Goal: Task Accomplishment & Management: Manage account settings

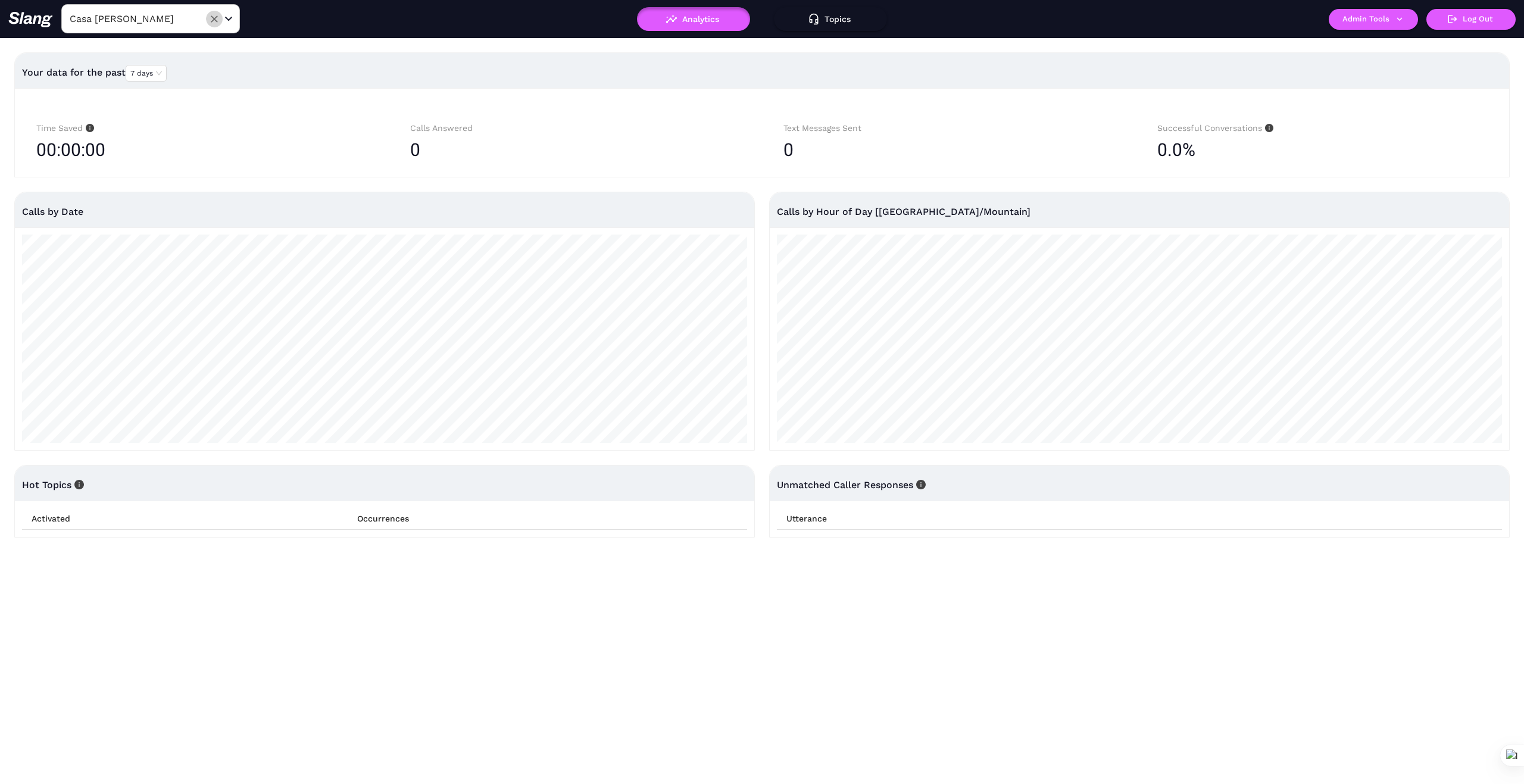
drag, startPoint x: 217, startPoint y: 20, endPoint x: 171, endPoint y: 21, distance: 46.0
click at [215, 20] on icon "Clear" at bounding box center [214, 19] width 12 height 12
click at [145, 21] on input "text" at bounding box center [132, 18] width 131 height 18
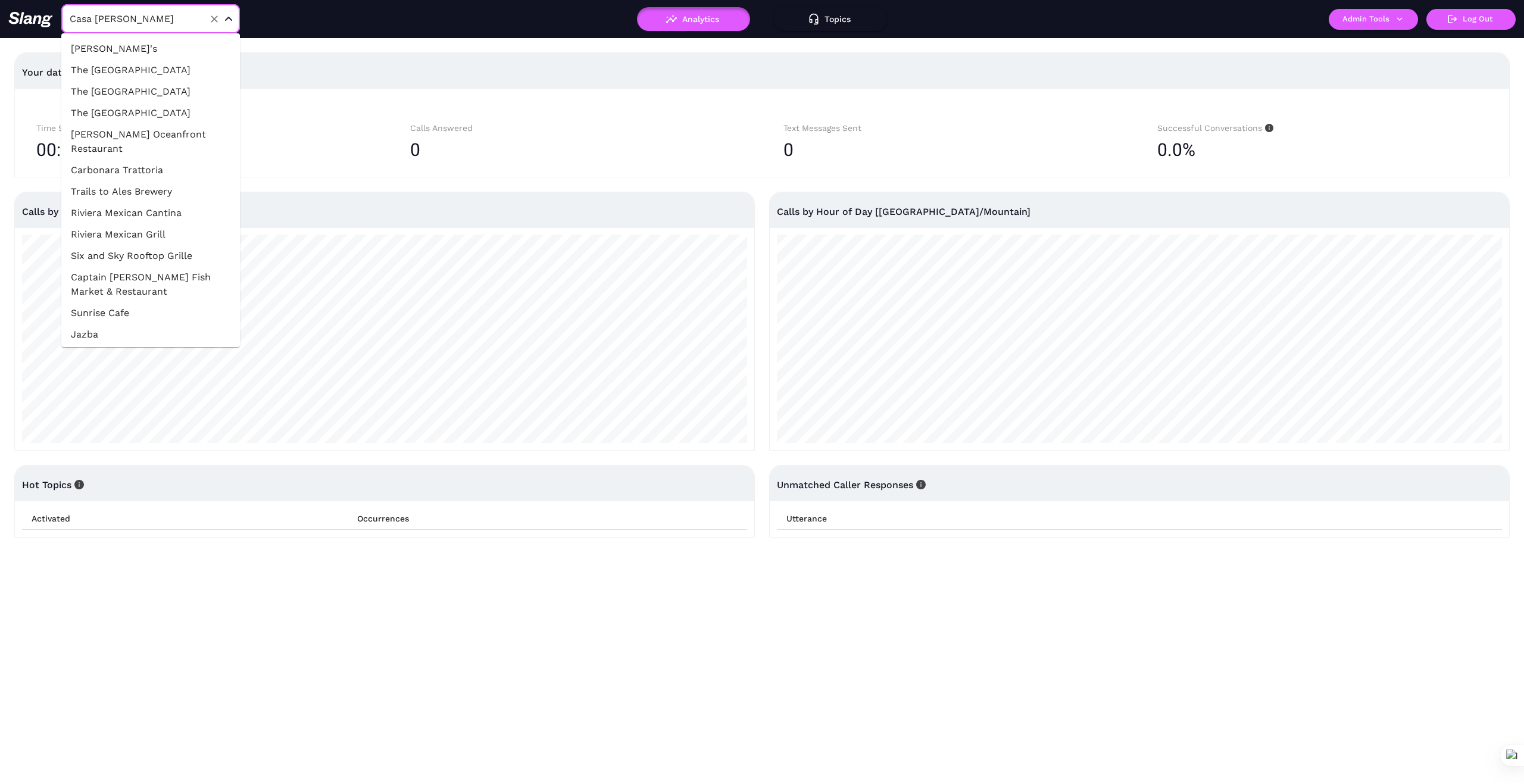
click at [181, 21] on input "Casa Blanca" at bounding box center [132, 18] width 131 height 18
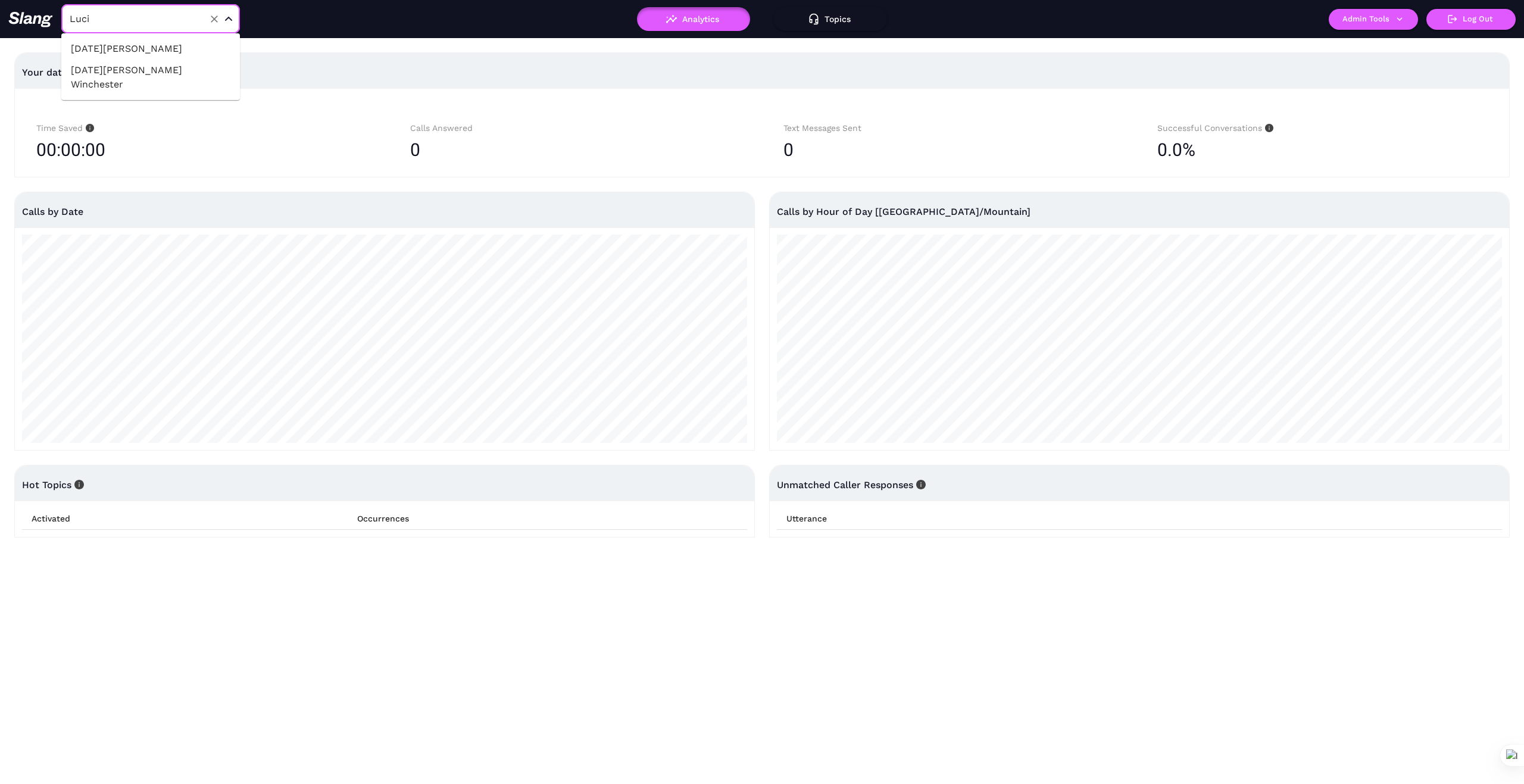
type input "Lucia"
drag, startPoint x: 136, startPoint y: 45, endPoint x: 193, endPoint y: 55, distance: 57.9
click at [135, 45] on li "[DATE][PERSON_NAME]" at bounding box center [151, 48] width 179 height 21
type input "[DATE][PERSON_NAME]"
click at [1401, 25] on button "Admin Tools" at bounding box center [1373, 19] width 89 height 21
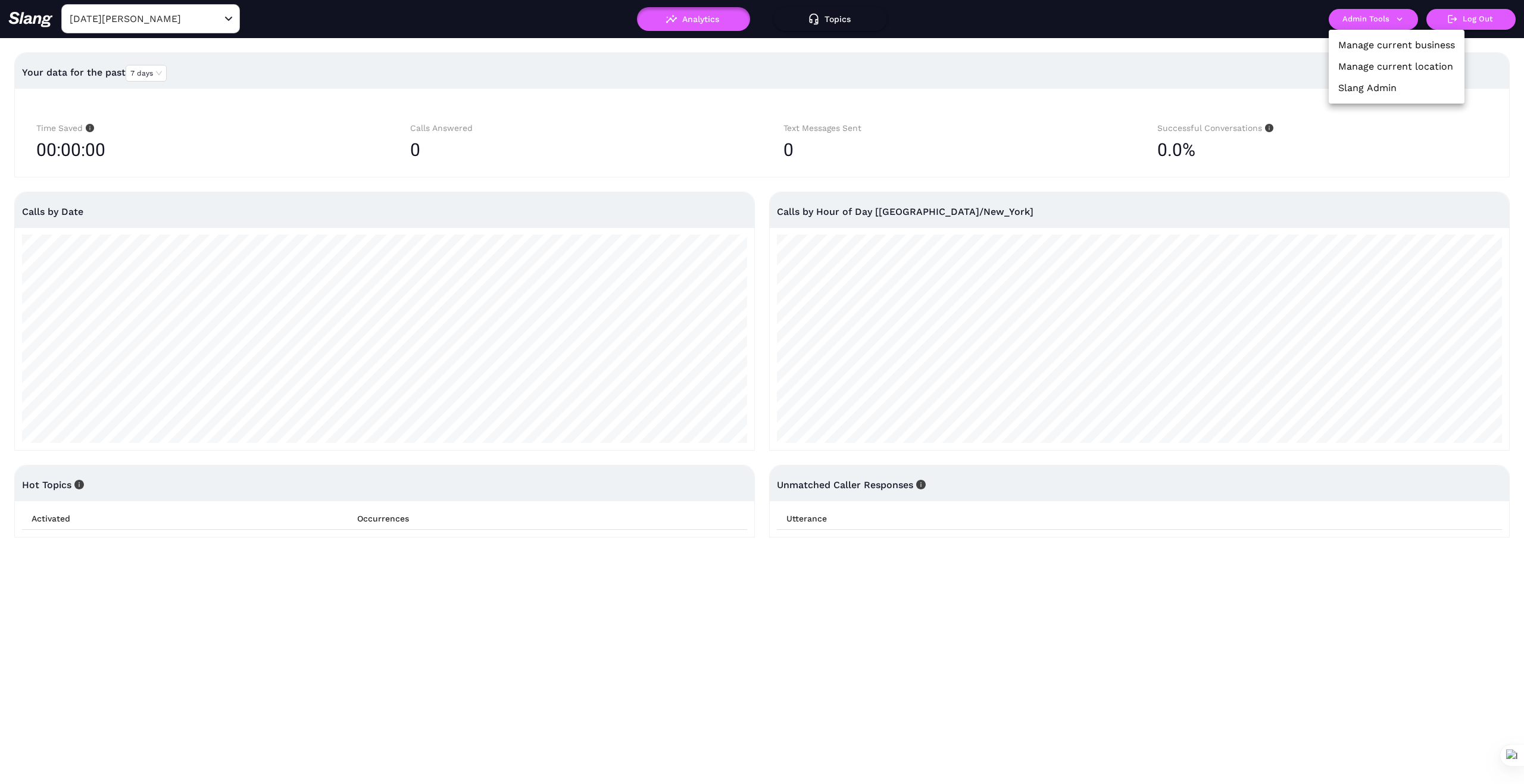
click at [1390, 45] on link "Manage current business" at bounding box center [1396, 45] width 117 height 14
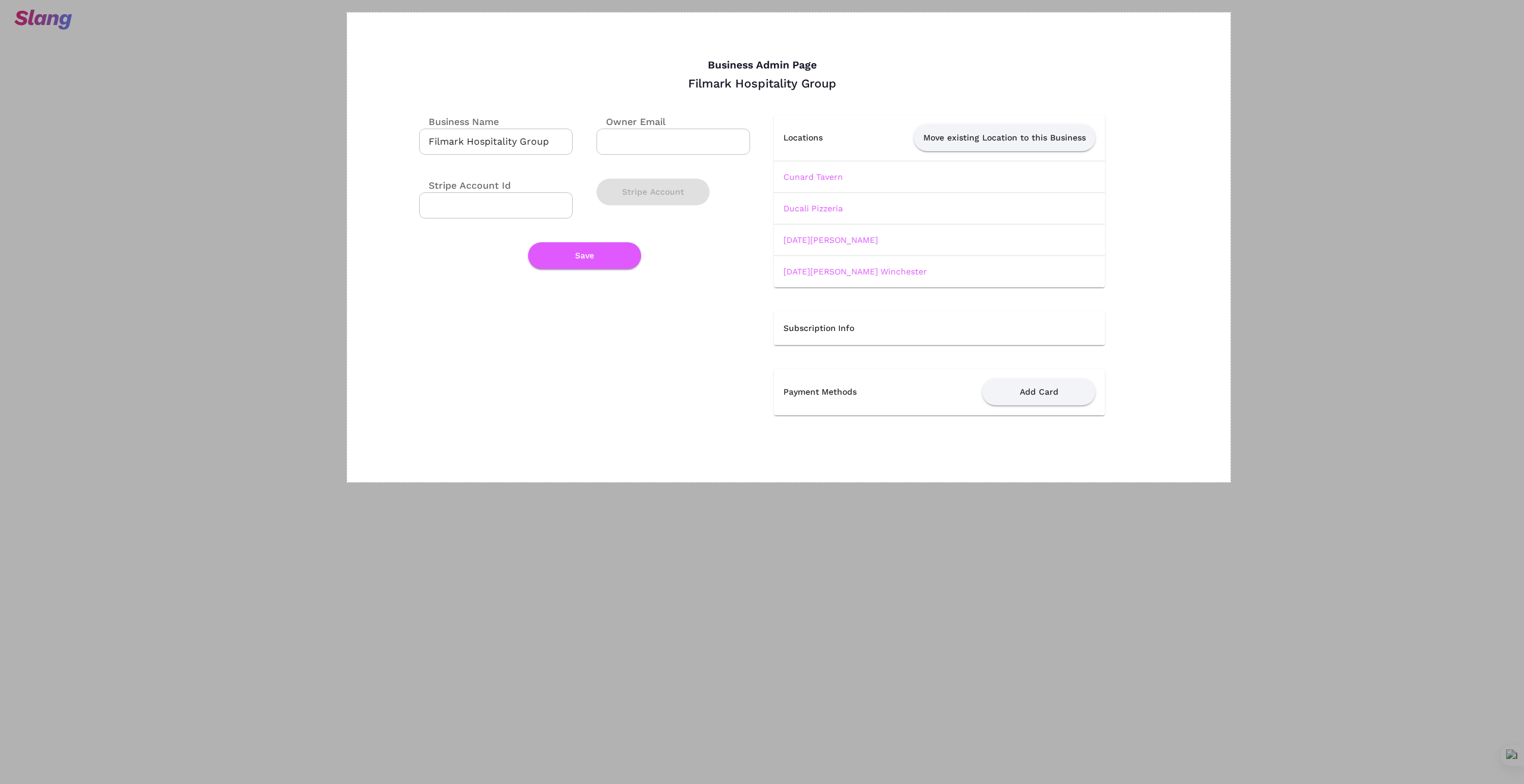
drag, startPoint x: 347, startPoint y: 13, endPoint x: 1244, endPoint y: 482, distance: 1012.2
click at [1244, 482] on div "1484 X 789" at bounding box center [762, 392] width 1524 height 784
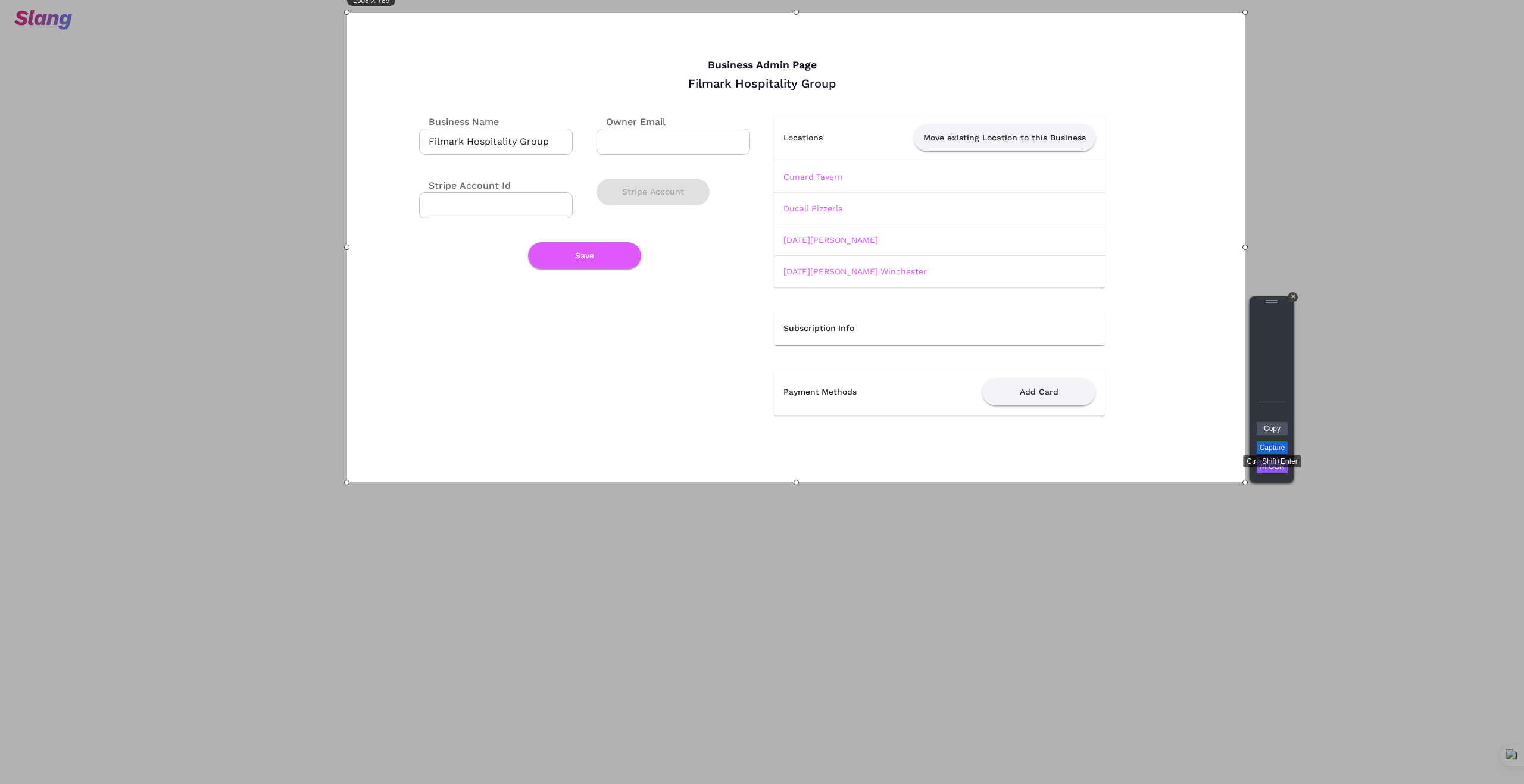
click at [1278, 447] on link "Capture" at bounding box center [1271, 447] width 31 height 13
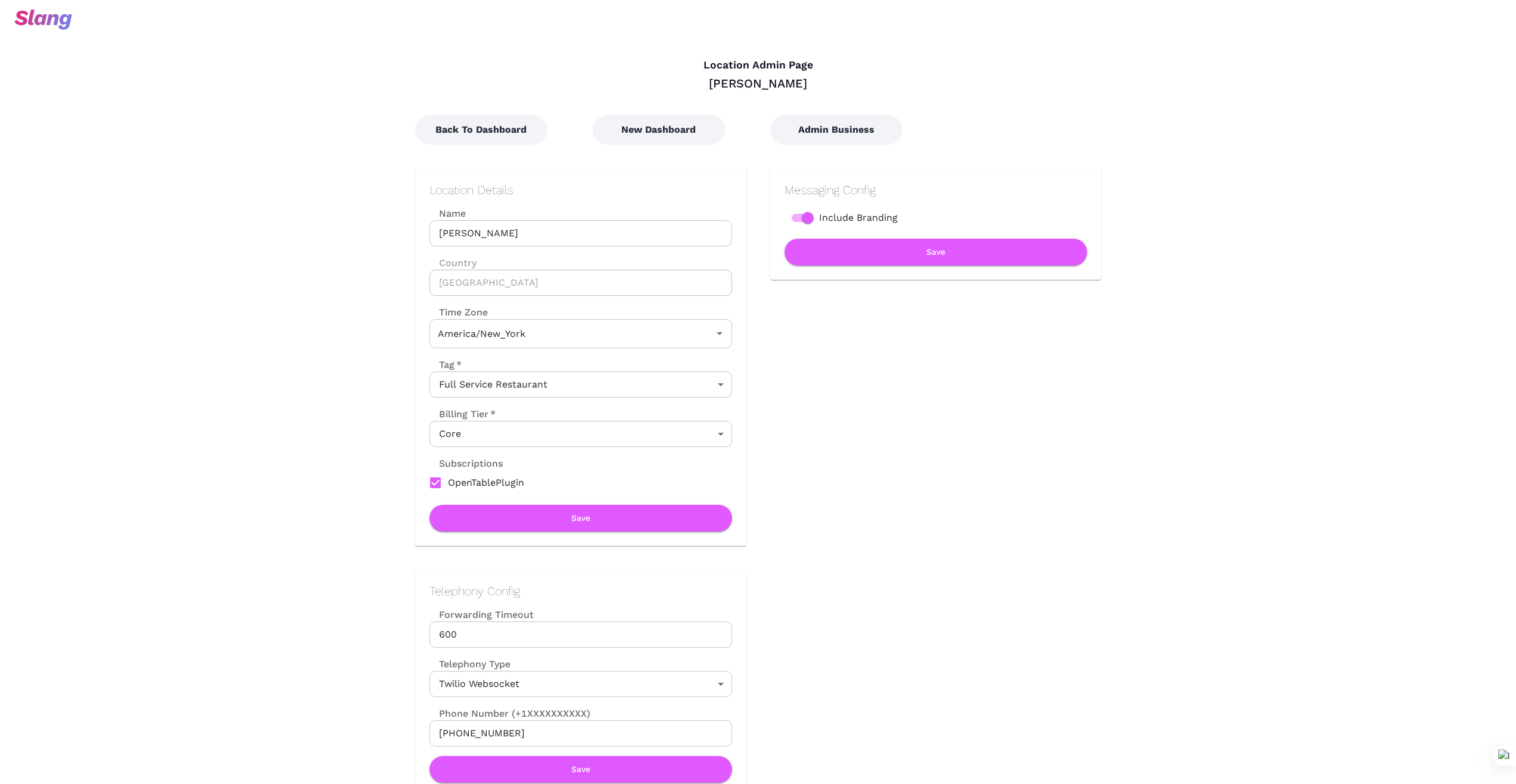
type input "Eastern Time"
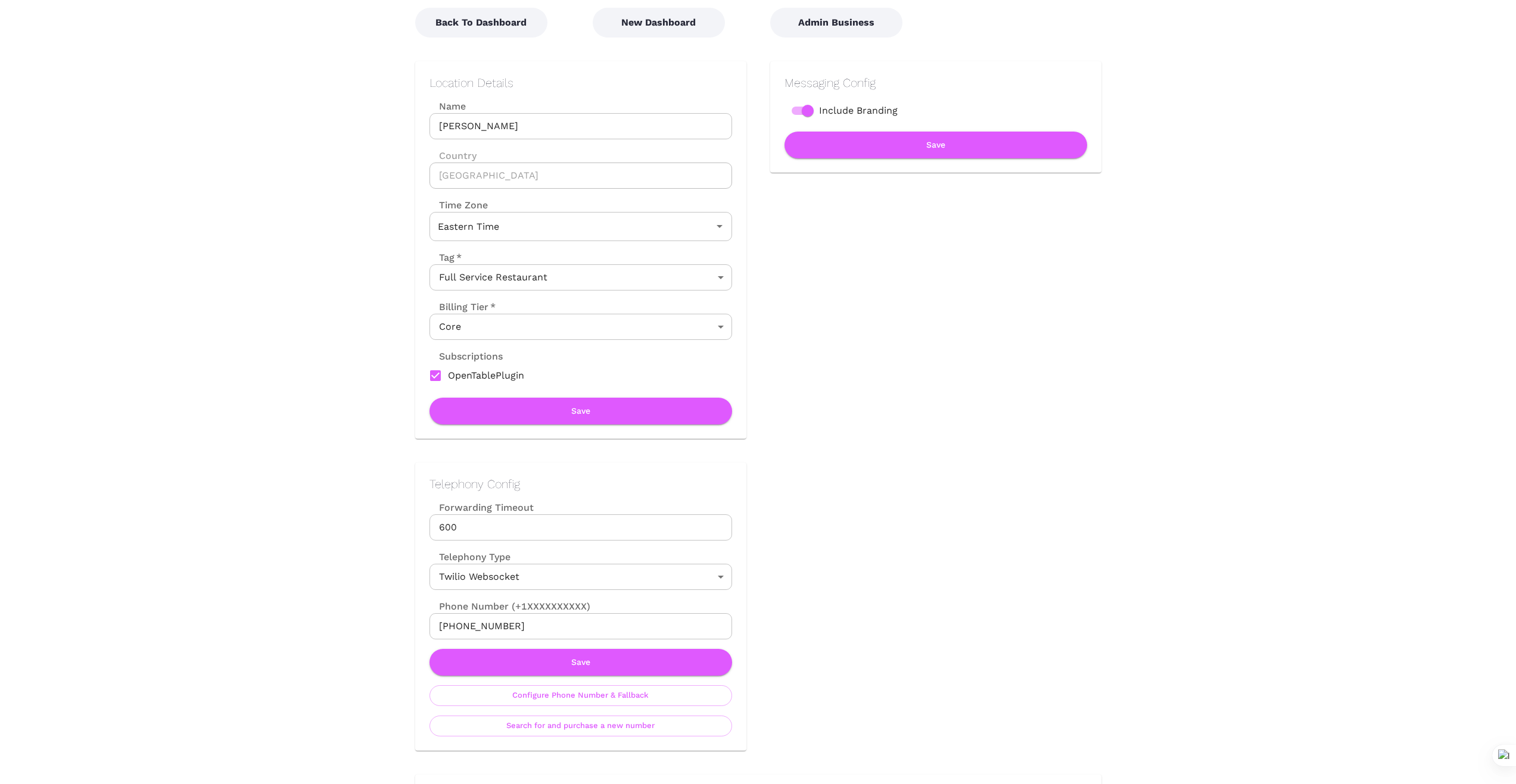
scroll to position [139, 0]
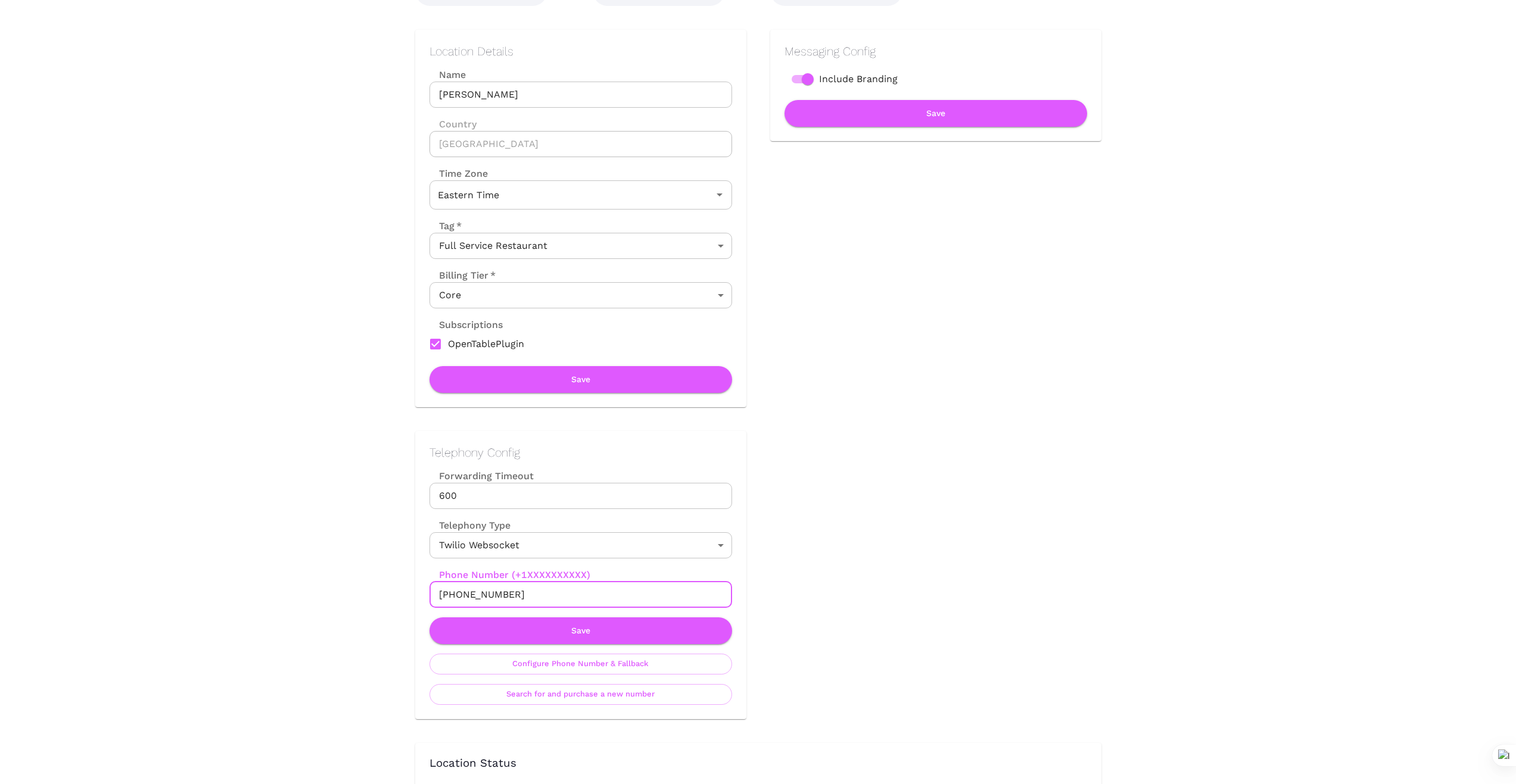
drag, startPoint x: 512, startPoint y: 597, endPoint x: 398, endPoint y: 596, distance: 114.0
click at [398, 596] on div "Telephony Config Forwarding Timeout 600 Forwarding Timeout Telephony Type Twili…" at bounding box center [568, 563] width 355 height 312
drag, startPoint x: 295, startPoint y: 509, endPoint x: 403, endPoint y: 587, distance: 133.2
drag, startPoint x: 520, startPoint y: 593, endPoint x: 386, endPoint y: 593, distance: 134.0
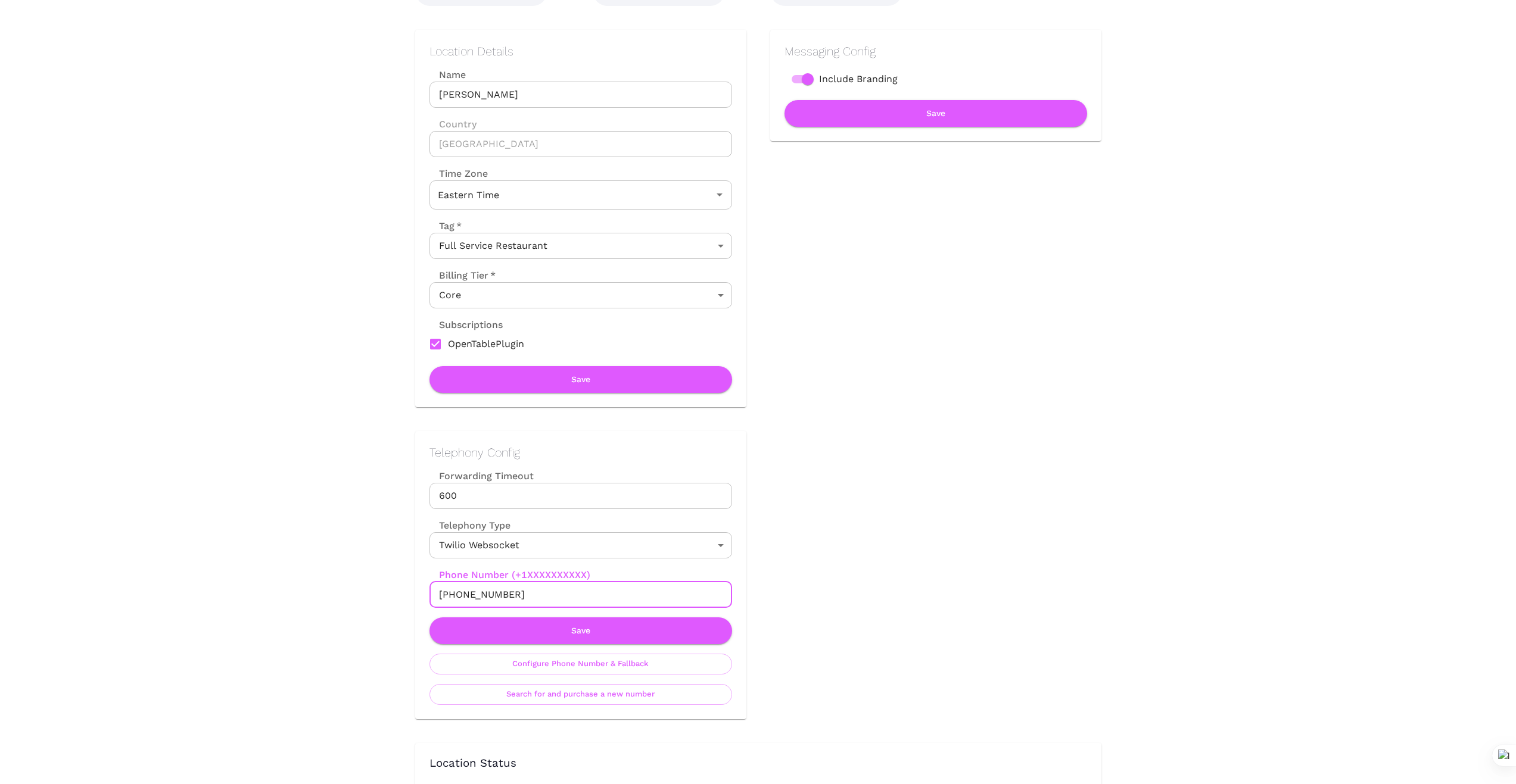
click at [398, 594] on div "Telephony Config Forwarding Timeout 600 Forwarding Timeout Telephony Type Twili…" at bounding box center [568, 563] width 355 height 312
click at [595, 635] on button "Save" at bounding box center [581, 630] width 302 height 27
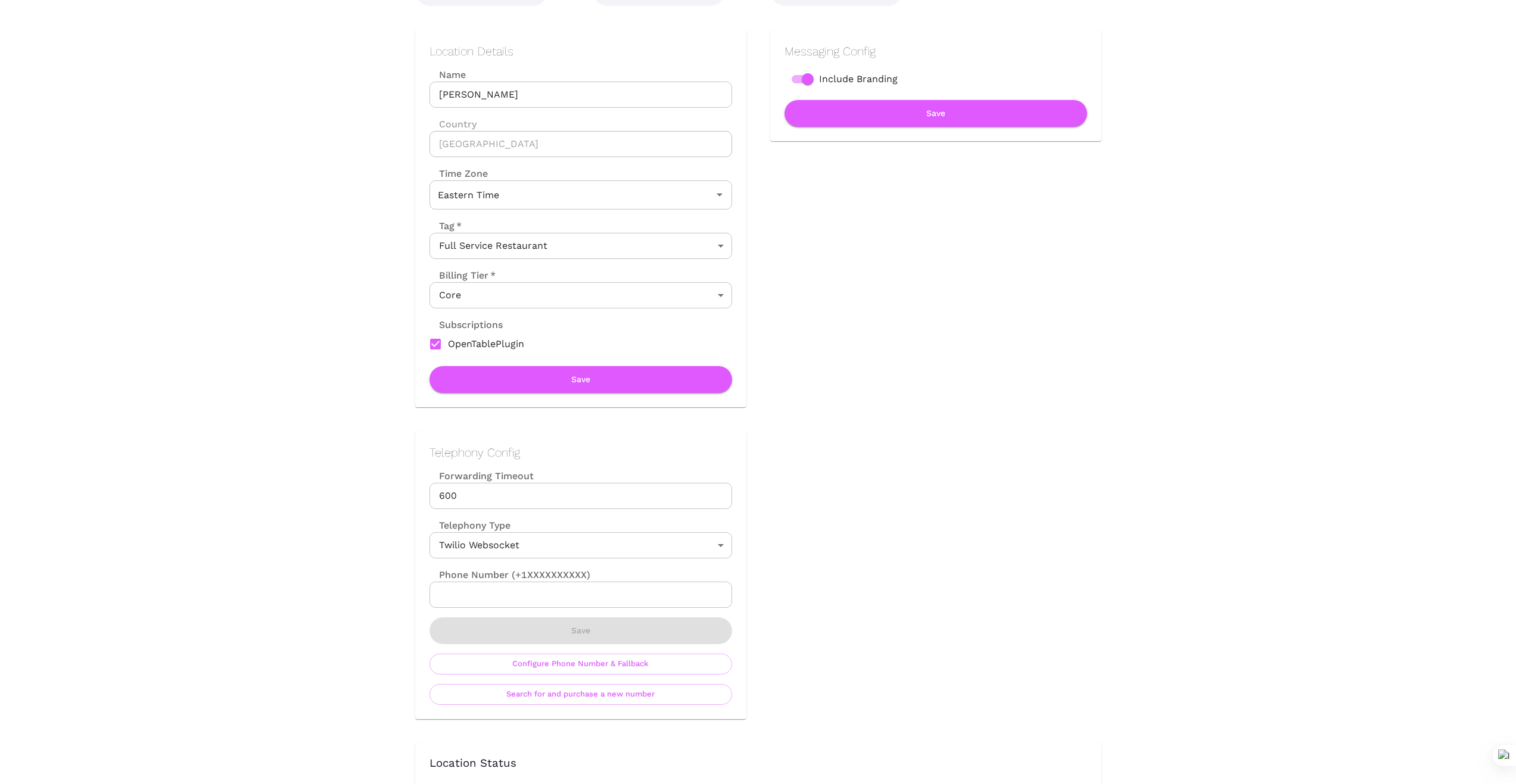
scroll to position [0, 0]
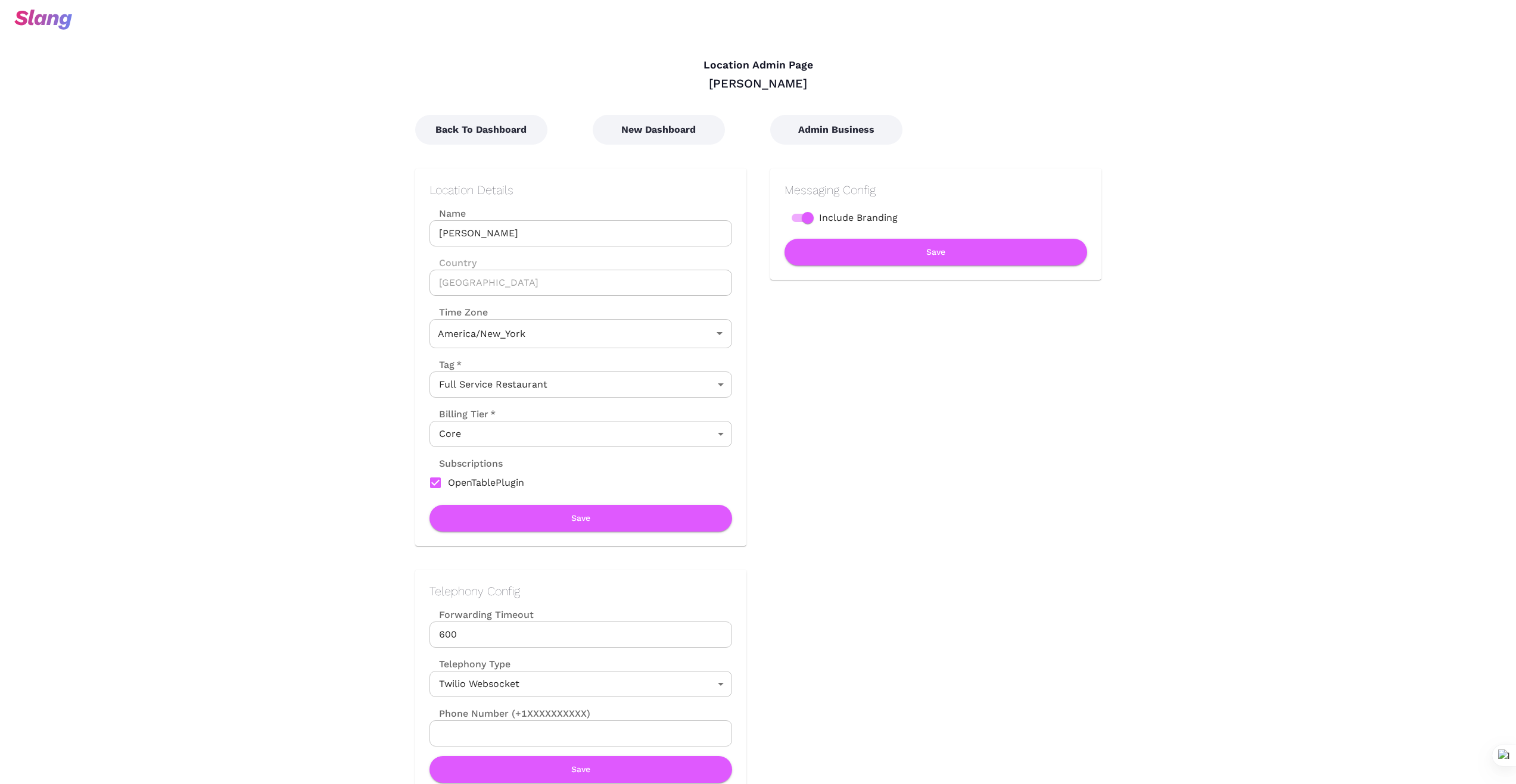
type input "Eastern Time"
click at [653, 130] on button "New Dashboard" at bounding box center [658, 129] width 132 height 30
type input "Eastern Time"
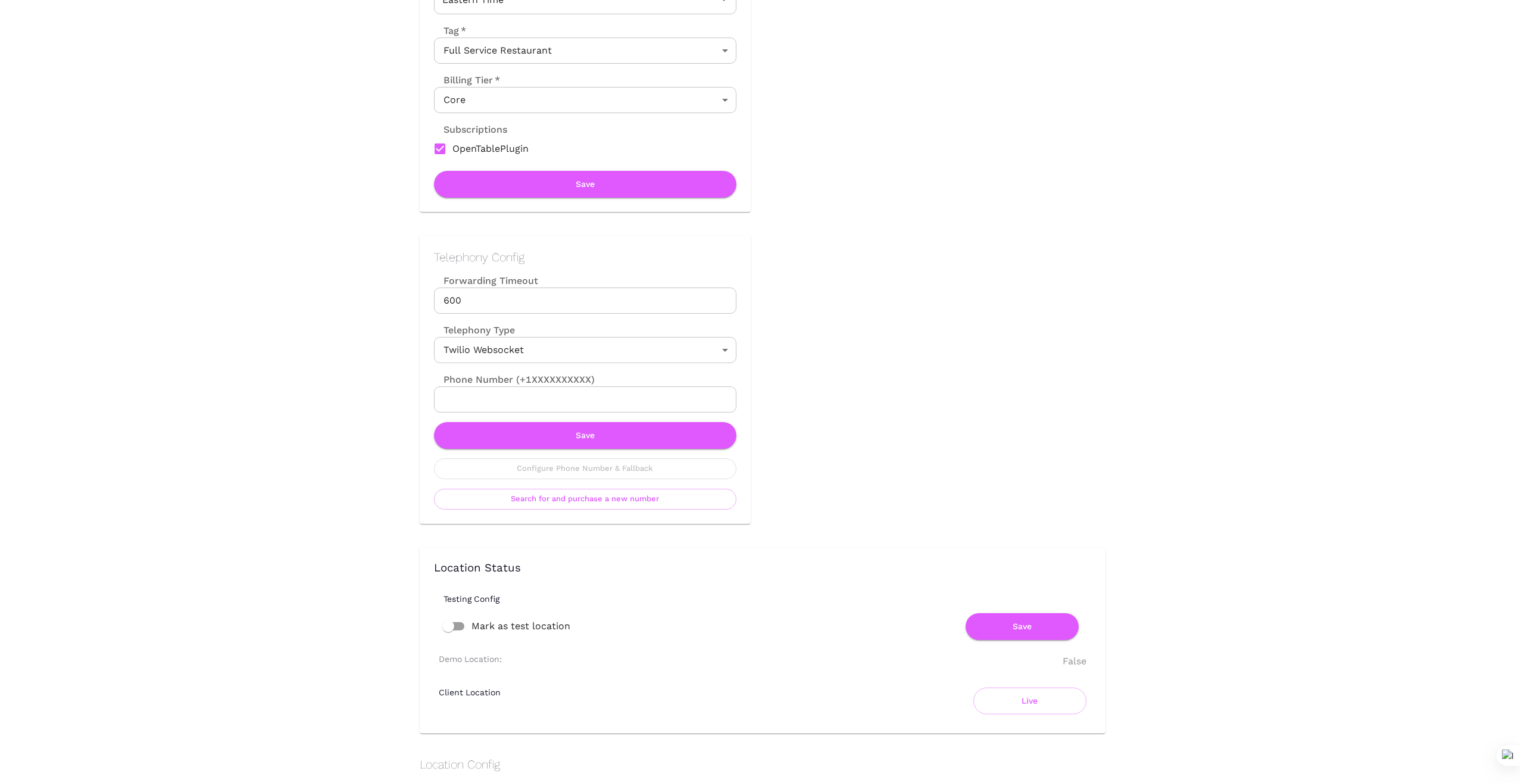
scroll to position [357, 0]
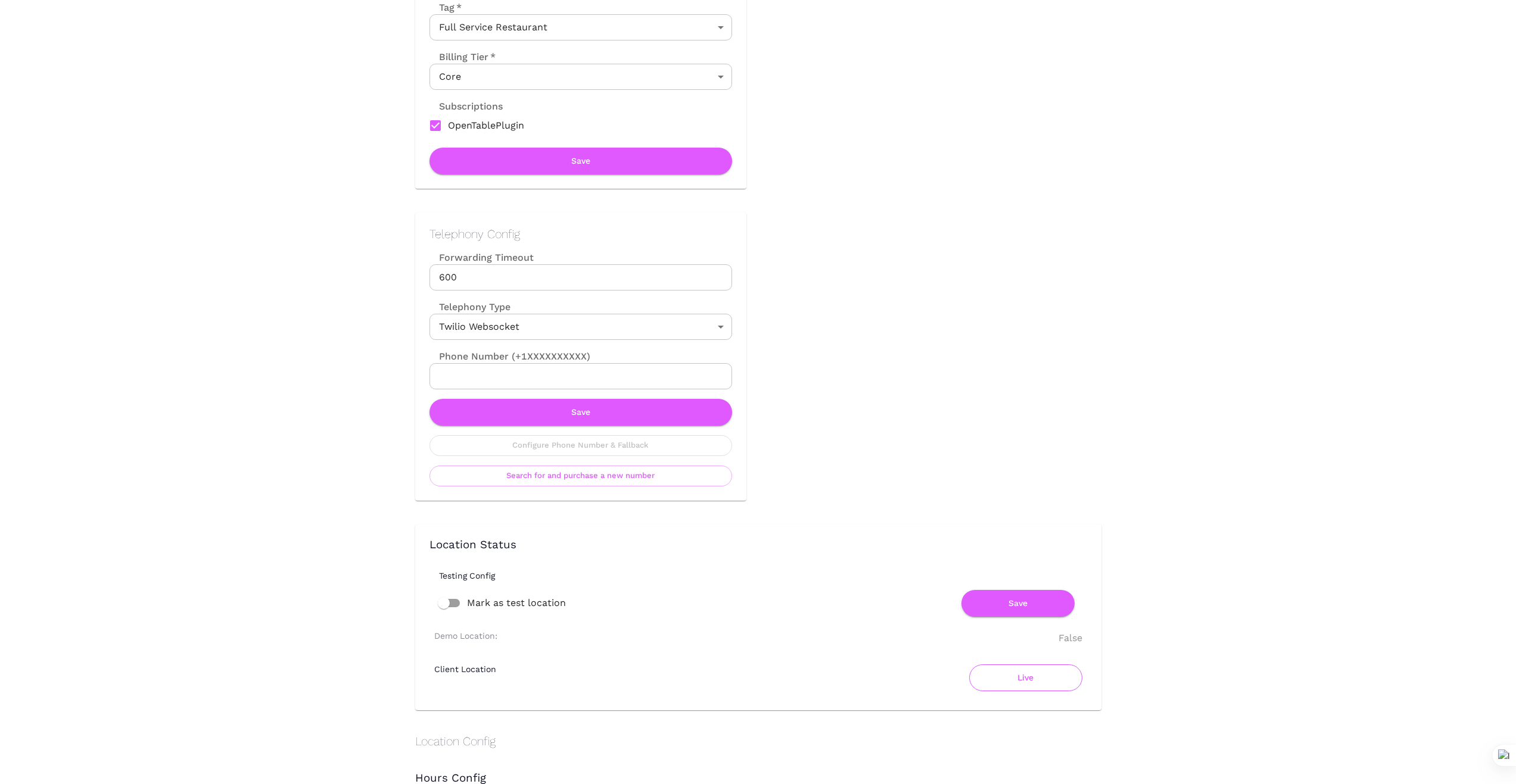
click at [1022, 679] on button "Live" at bounding box center [1026, 678] width 113 height 27
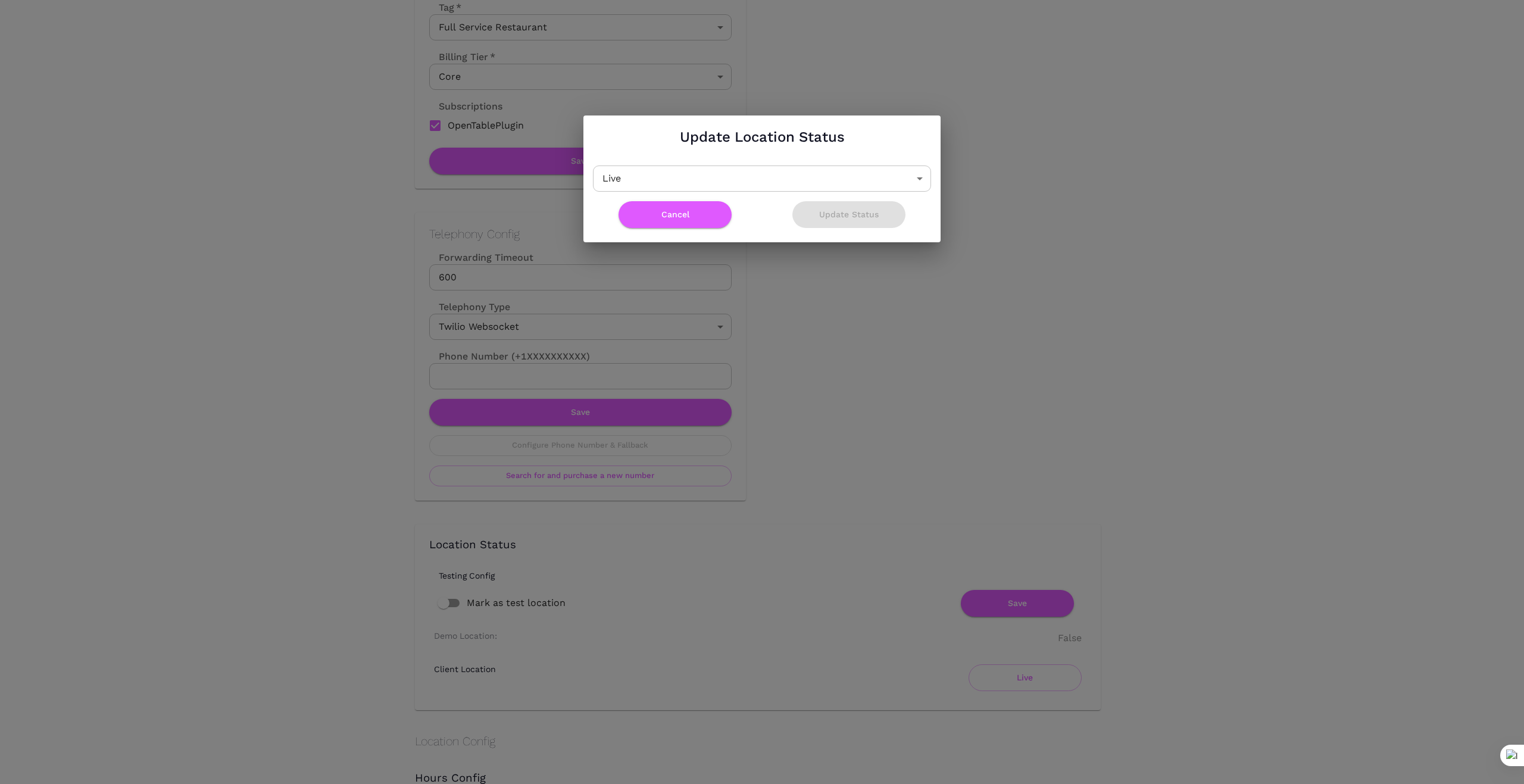
click at [917, 181] on body "Location Admin Page Filippo Ristorante Back To Dashboard New Dashboard Admin Bu…" at bounding box center [762, 35] width 1524 height 784
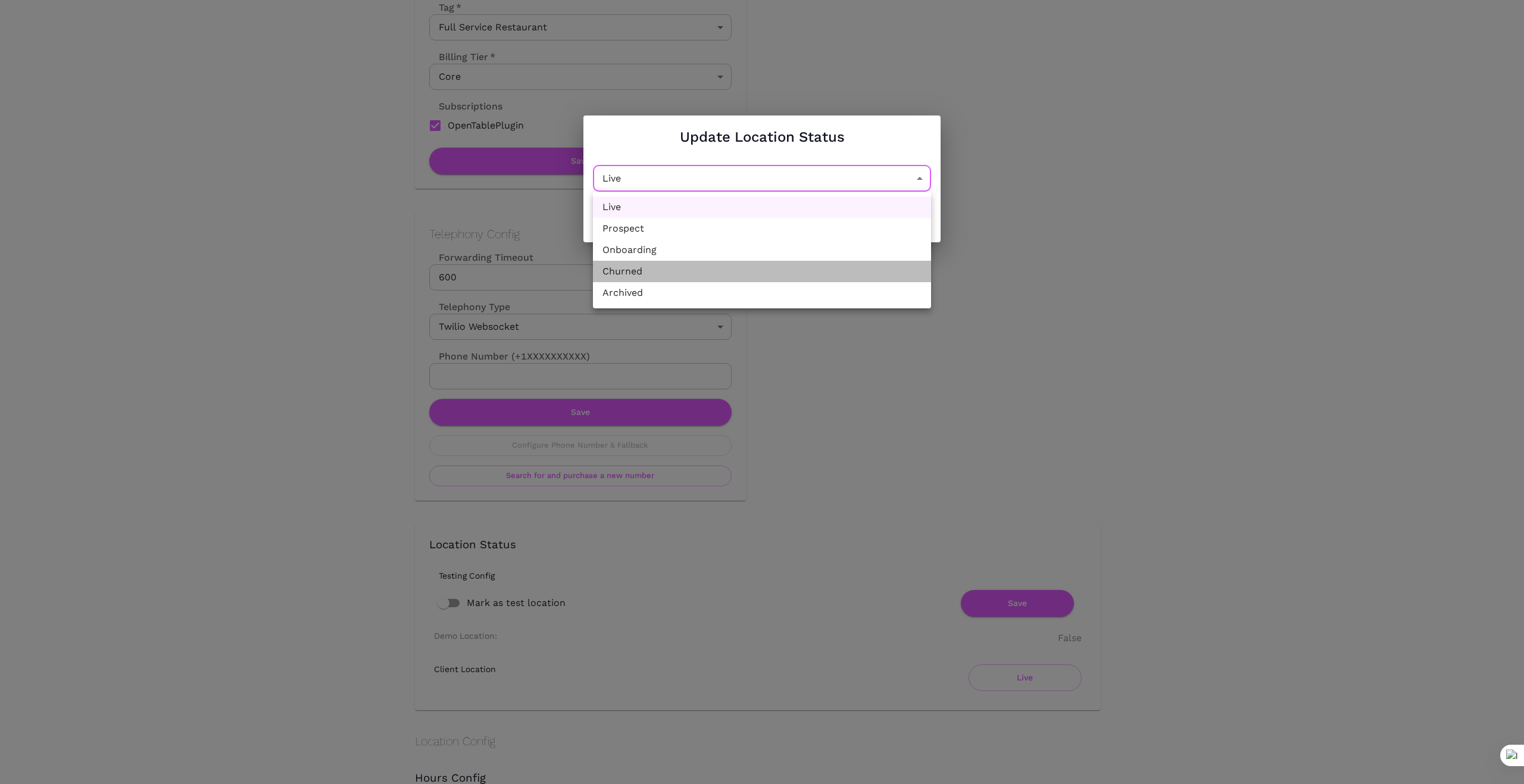
click at [788, 275] on li "Churned" at bounding box center [761, 271] width 338 height 21
type input "Churned"
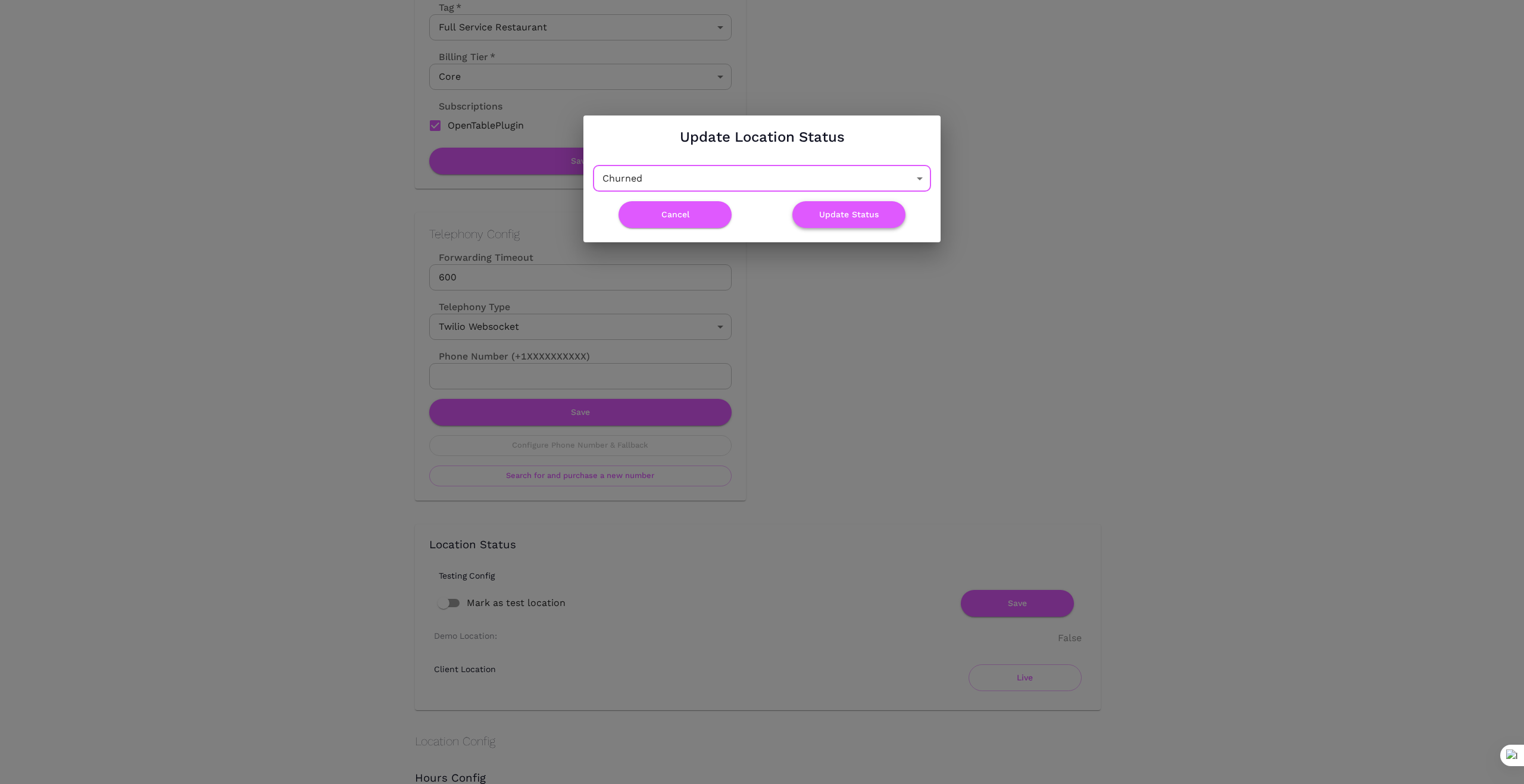
click at [857, 215] on button "Update Status" at bounding box center [849, 214] width 113 height 27
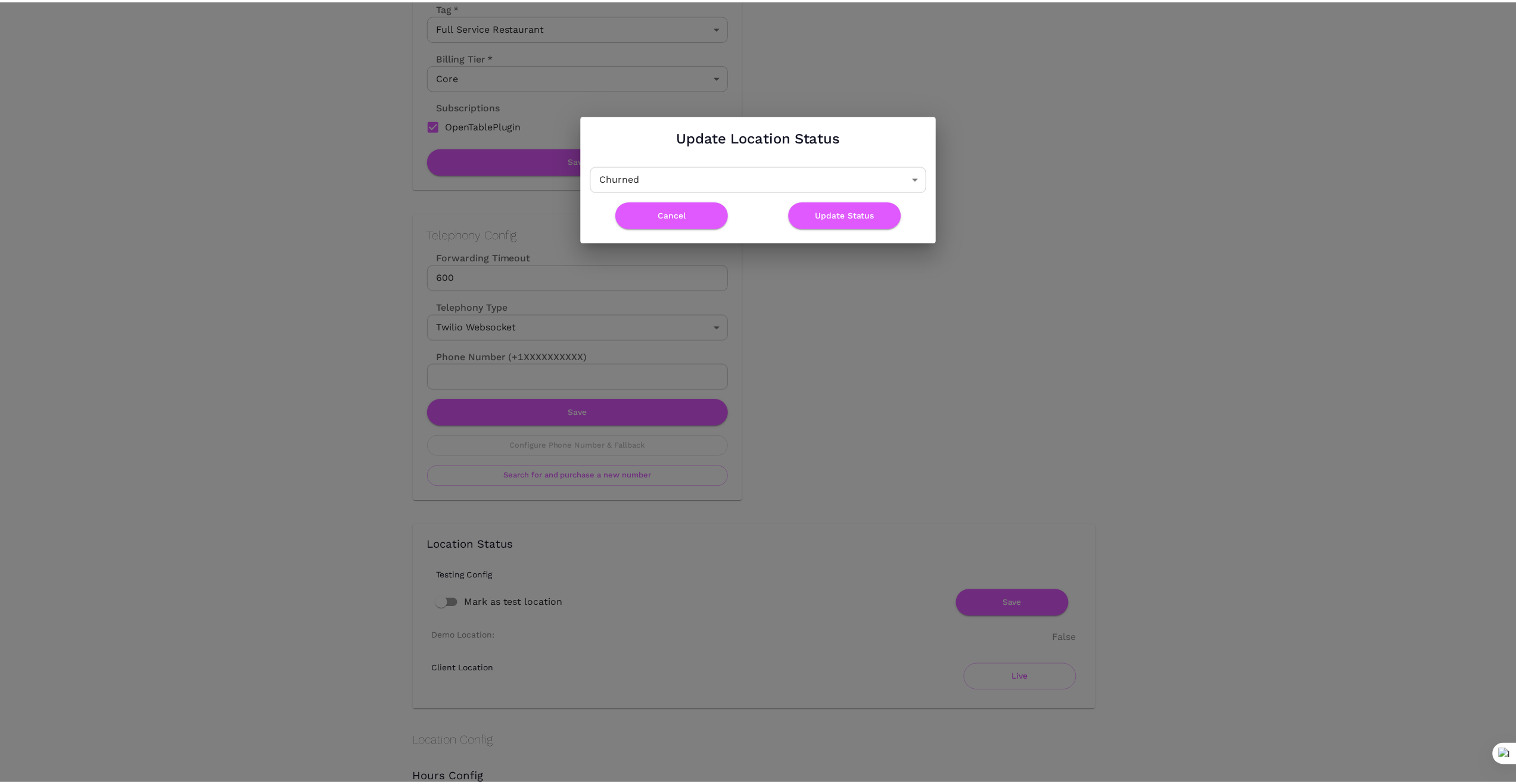
scroll to position [0, 0]
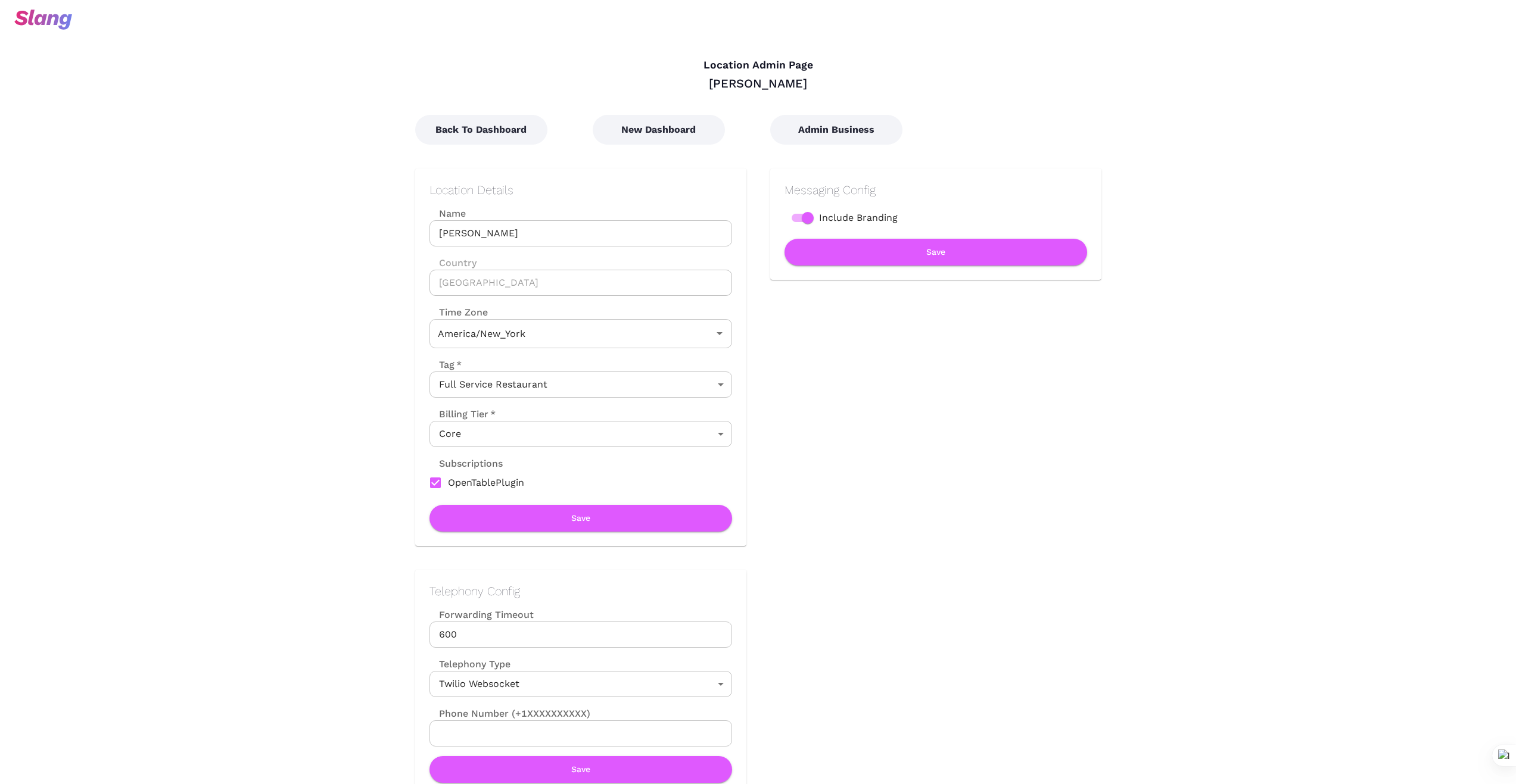
type input "Eastern Time"
drag, startPoint x: 505, startPoint y: 128, endPoint x: 495, endPoint y: 137, distance: 13.5
click at [505, 128] on button "Back To Dashboard" at bounding box center [481, 129] width 132 height 30
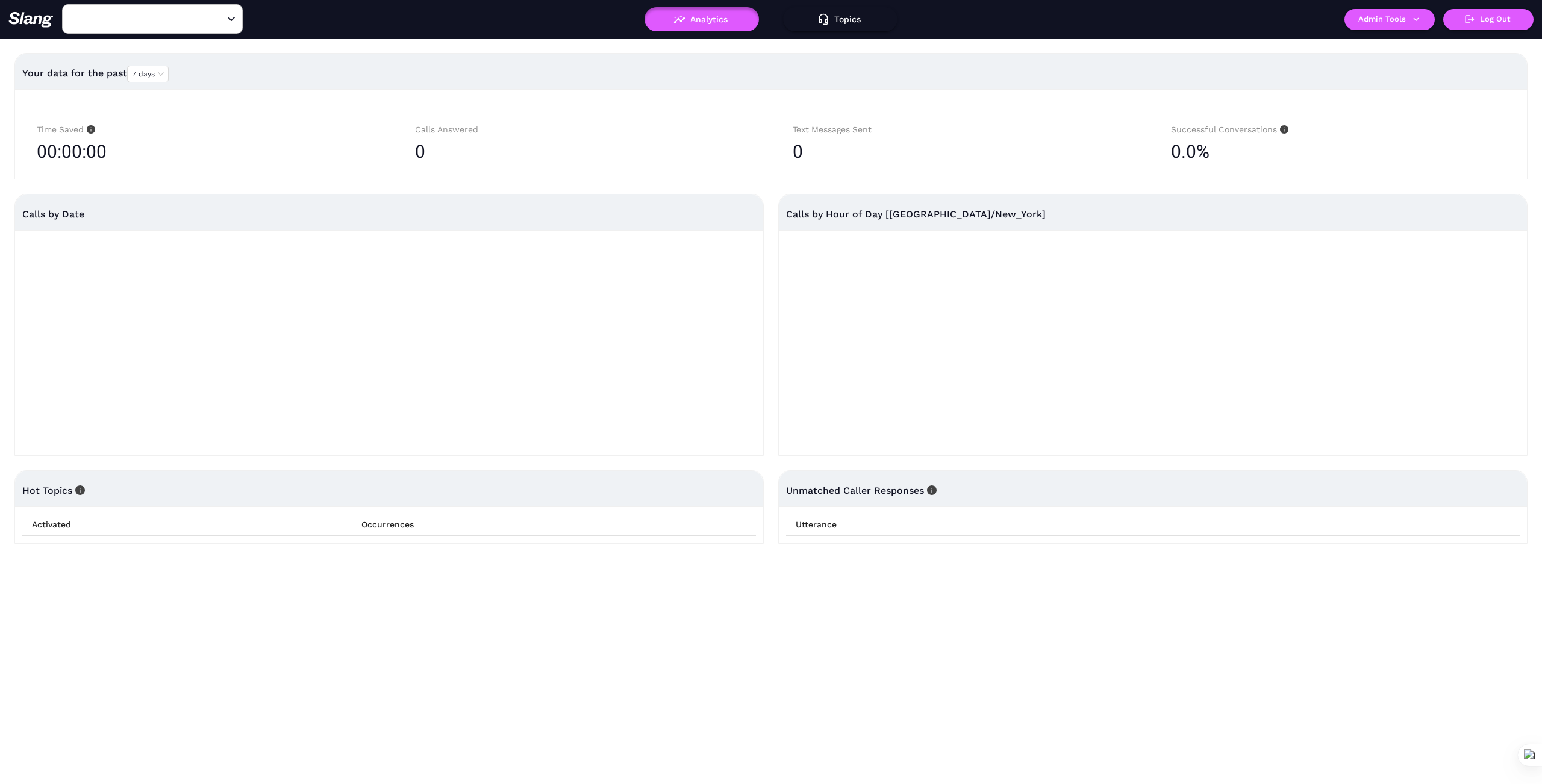
type input "[PERSON_NAME]"
click at [1422, 23] on button "Admin Tools" at bounding box center [1390, 19] width 90 height 21
click at [1442, 43] on link "Manage current business" at bounding box center [1413, 45] width 118 height 15
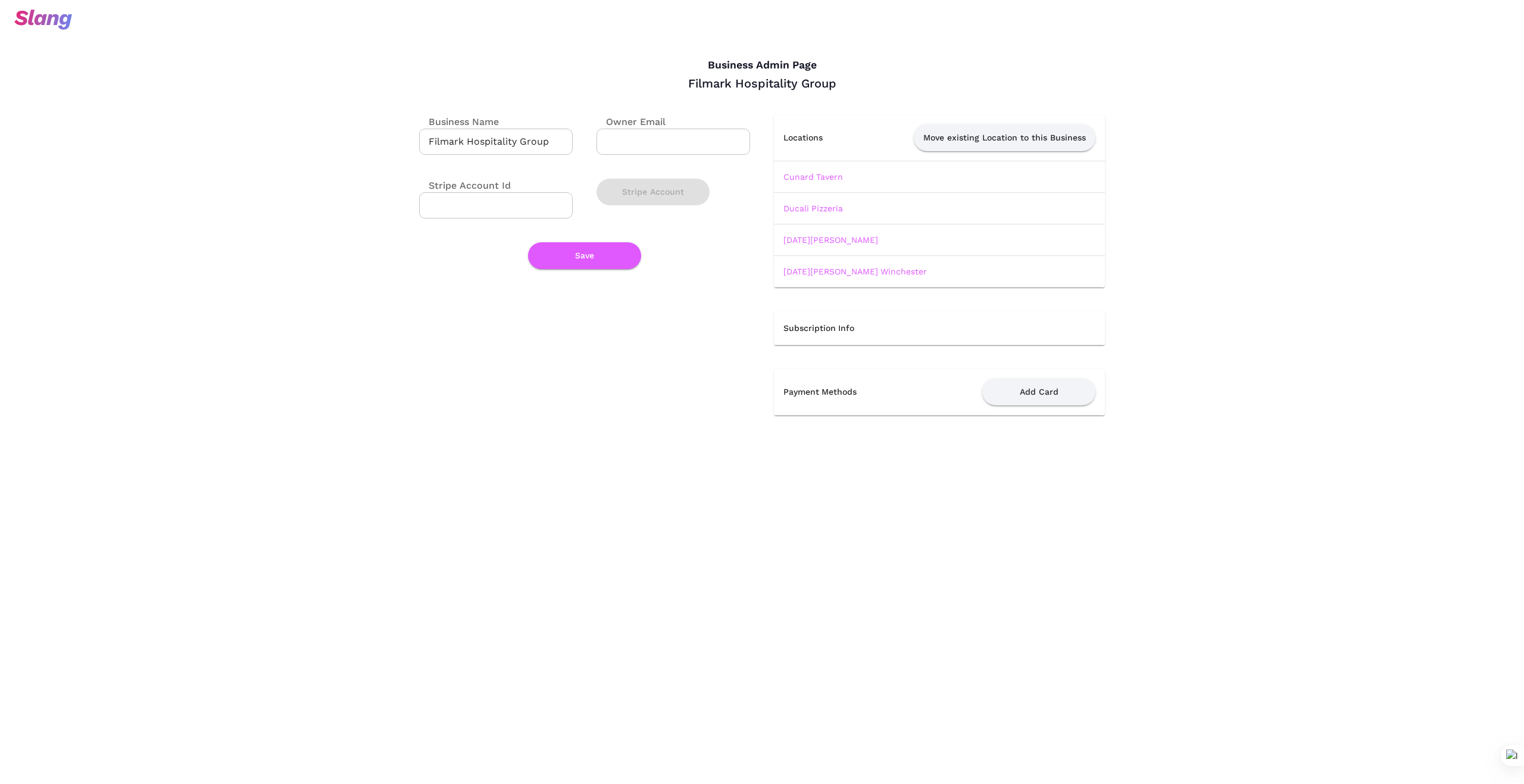
drag, startPoint x: 816, startPoint y: 174, endPoint x: 797, endPoint y: 299, distance: 126.4
click at [816, 175] on link "Cunard Tavern" at bounding box center [813, 176] width 60 height 9
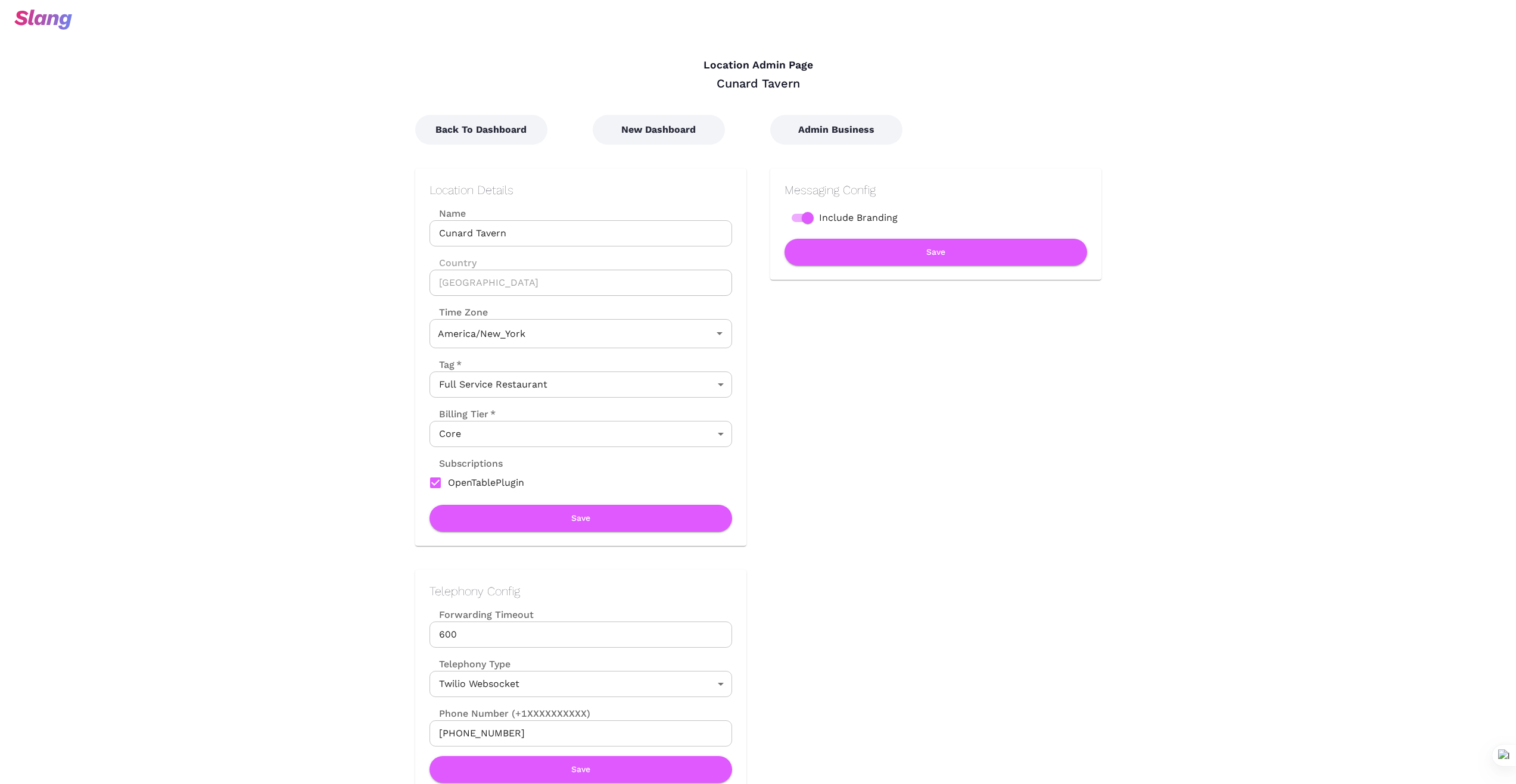
type input "Eastern Time"
click at [684, 126] on button "New Dashboard" at bounding box center [658, 129] width 132 height 30
type input "Eastern Time"
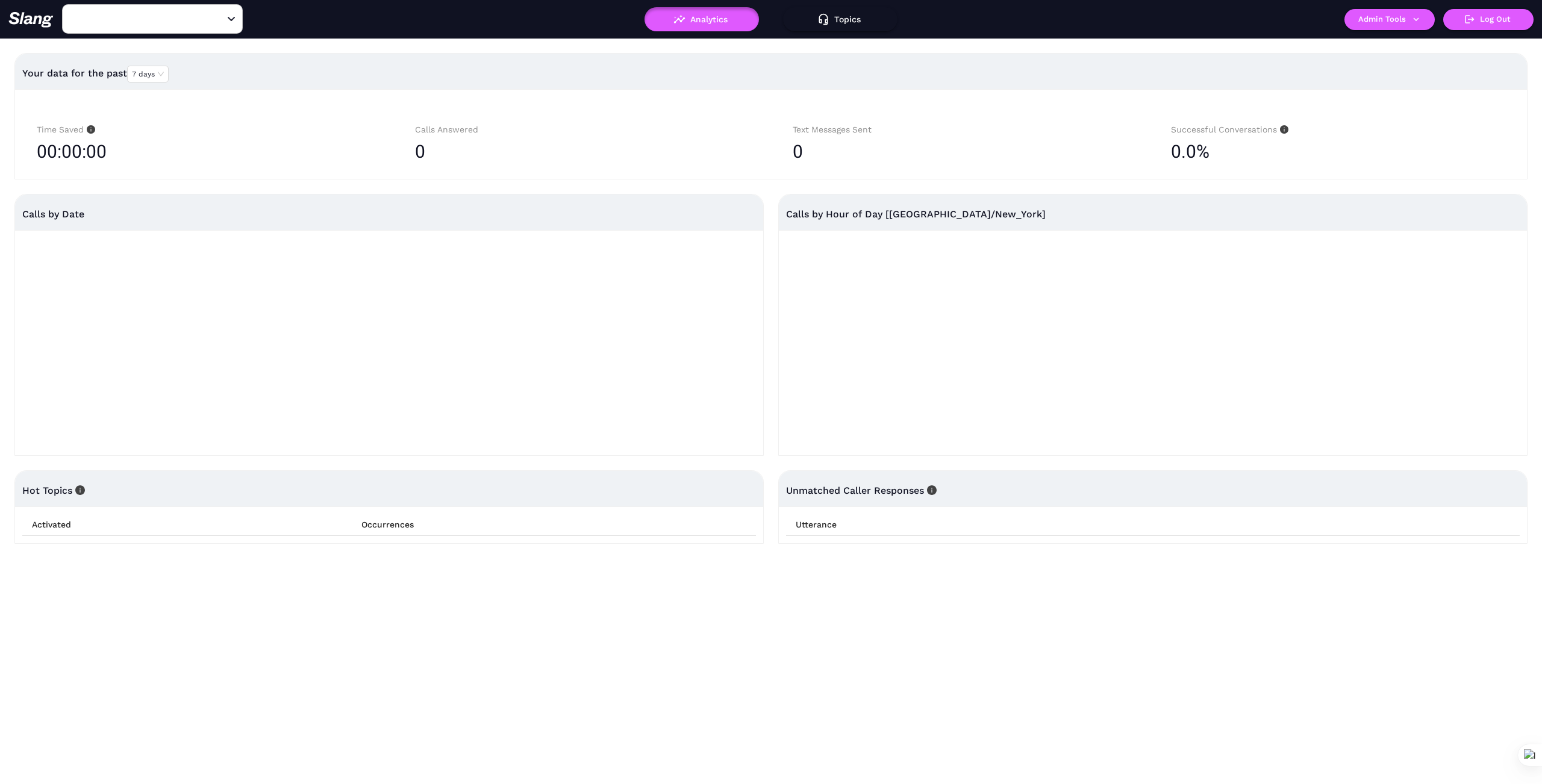
type input "[PERSON_NAME]"
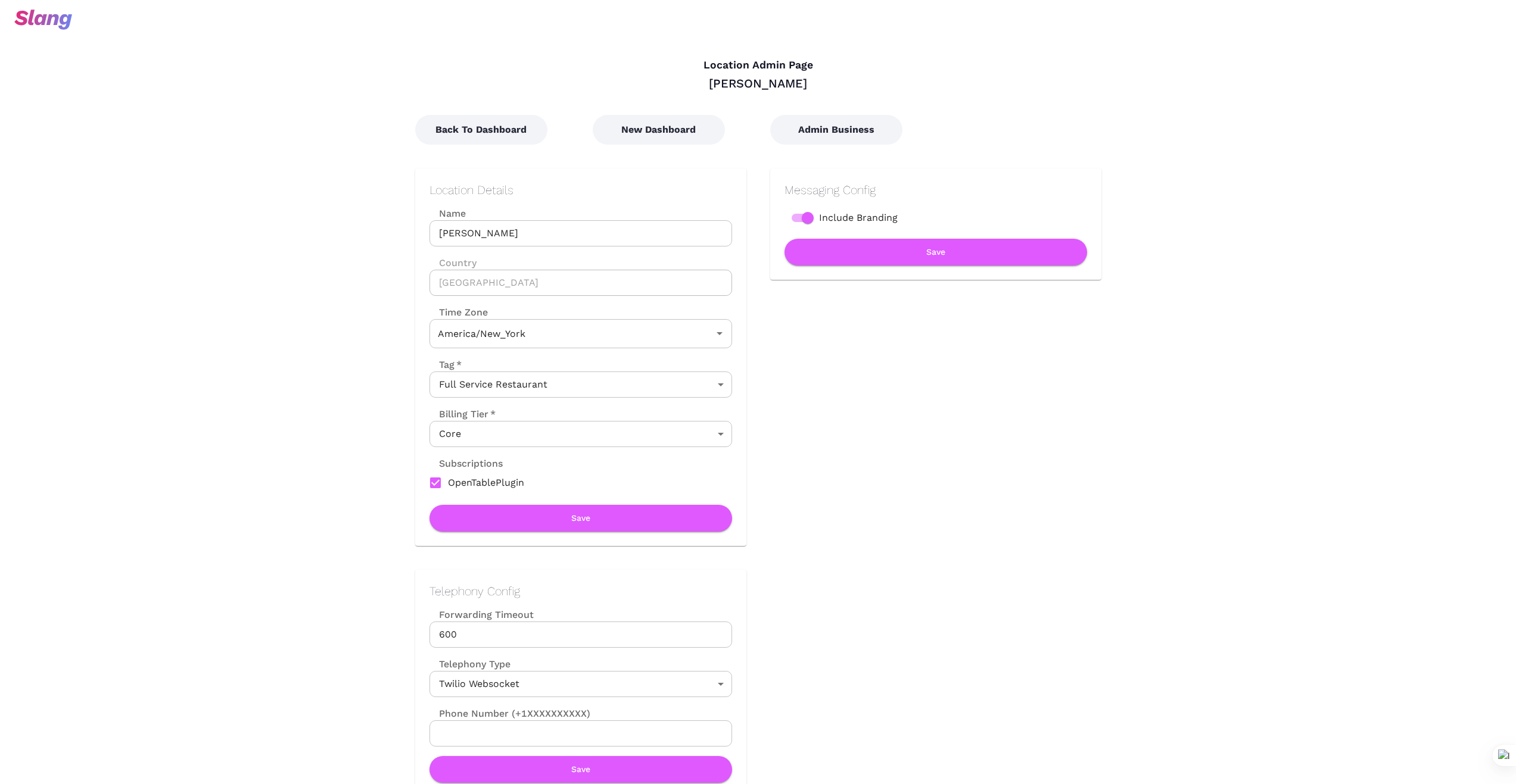
type input "Eastern Time"
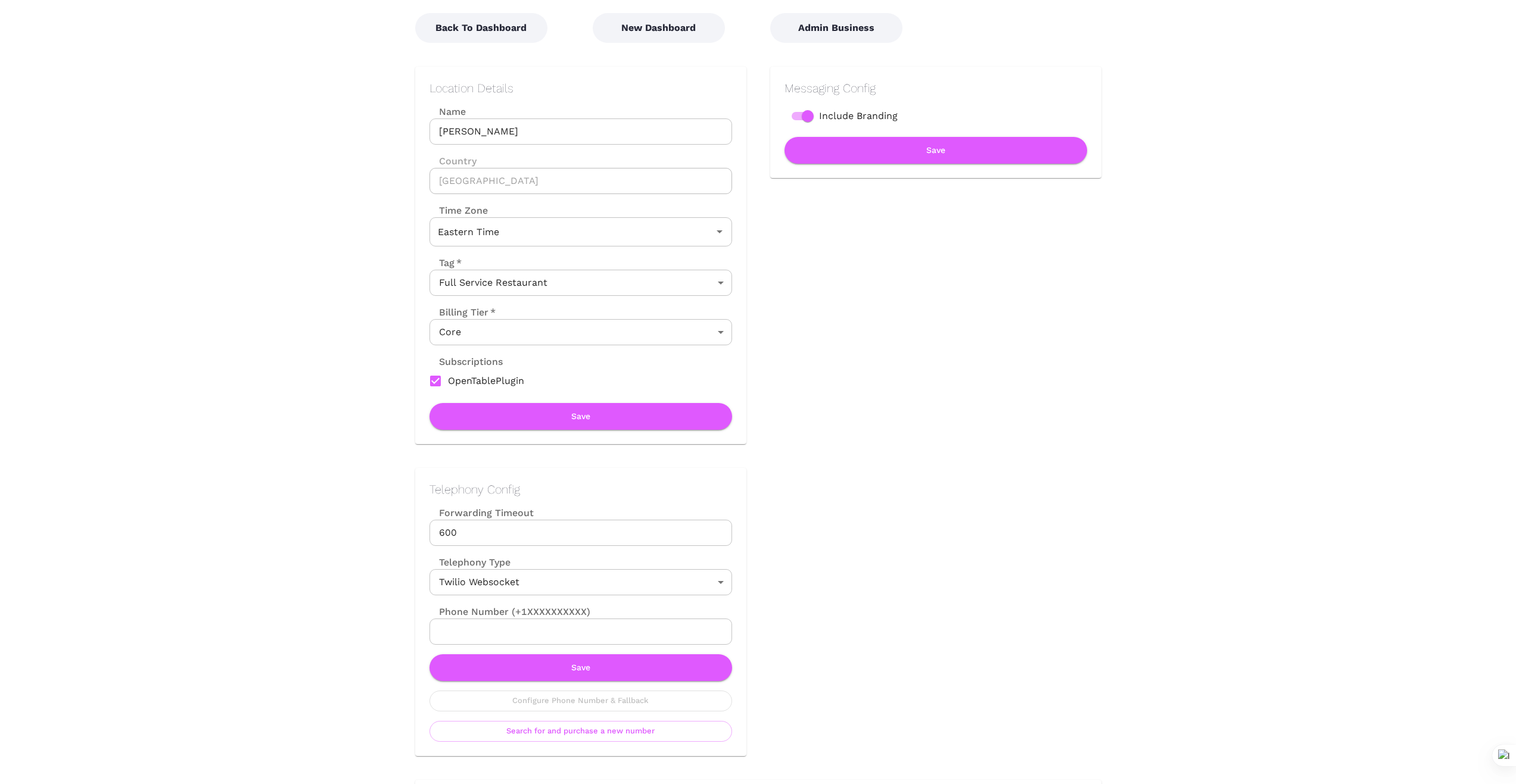
scroll to position [99, 0]
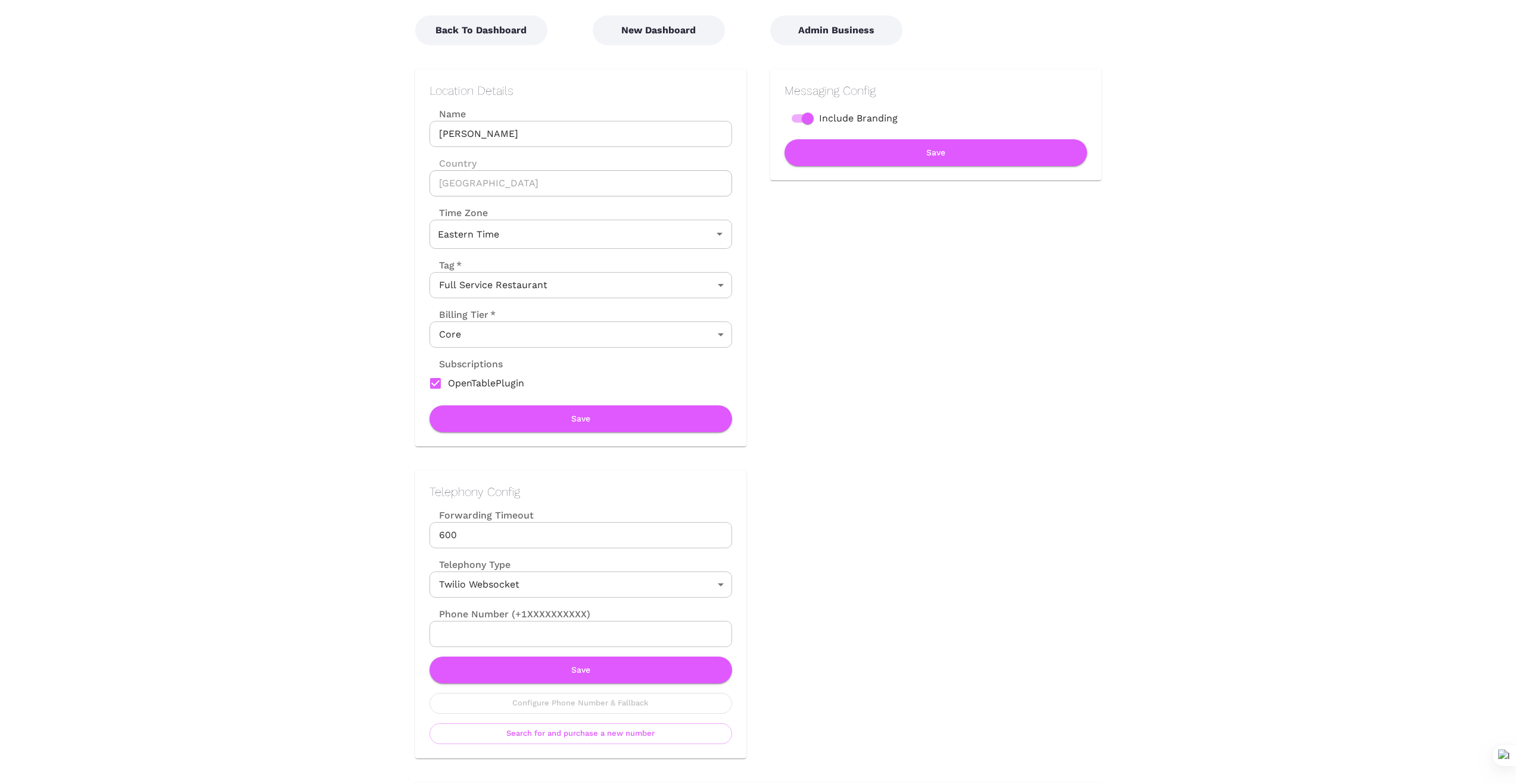
click at [678, 76] on div "Location Details Name [PERSON_NAME] Name Country [GEOGRAPHIC_DATA] Country Time…" at bounding box center [581, 258] width 331 height 377
click at [665, 32] on button "New Dashboard" at bounding box center [658, 30] width 132 height 30
click at [665, 31] on button "New Dashboard" at bounding box center [658, 30] width 132 height 30
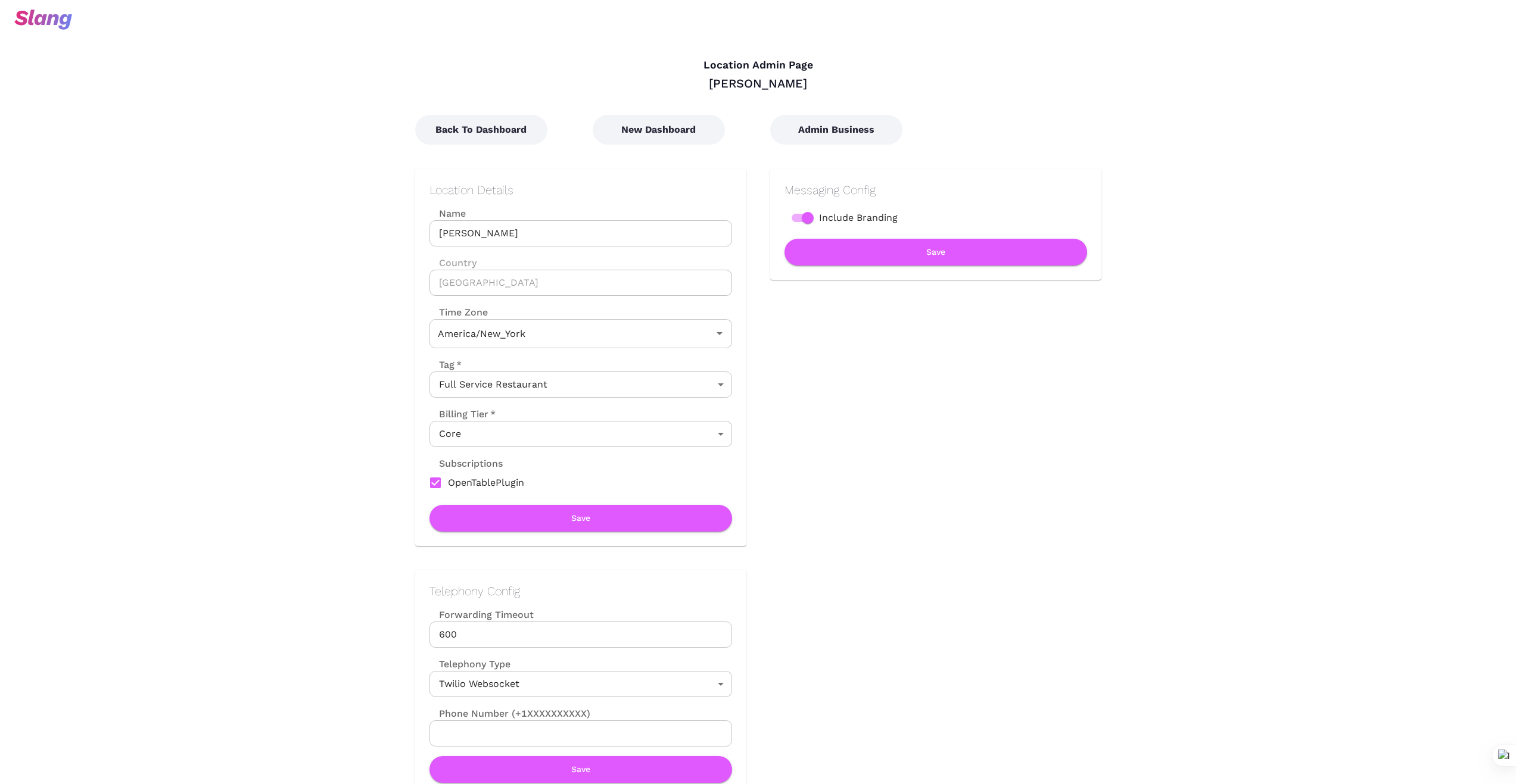
type input "Eastern Time"
click at [674, 131] on button "New Dashboard" at bounding box center [658, 129] width 132 height 30
type input "Eastern Time"
click at [496, 125] on button "Back To Dashboard" at bounding box center [481, 129] width 132 height 30
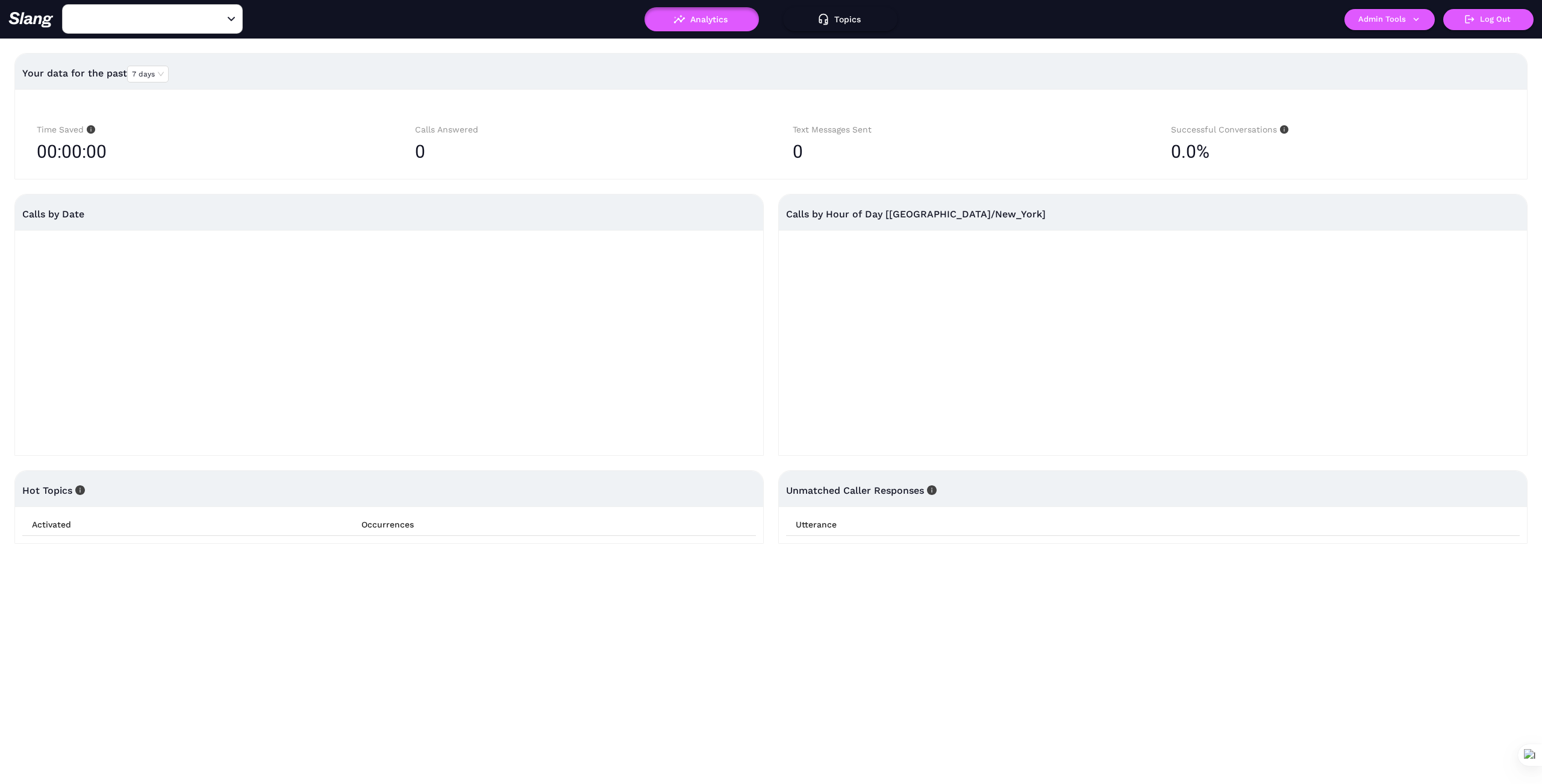
type input "[PERSON_NAME]"
click at [1414, 14] on icon "button" at bounding box center [1416, 19] width 11 height 11
click at [1424, 43] on link "Manage current business" at bounding box center [1413, 45] width 118 height 15
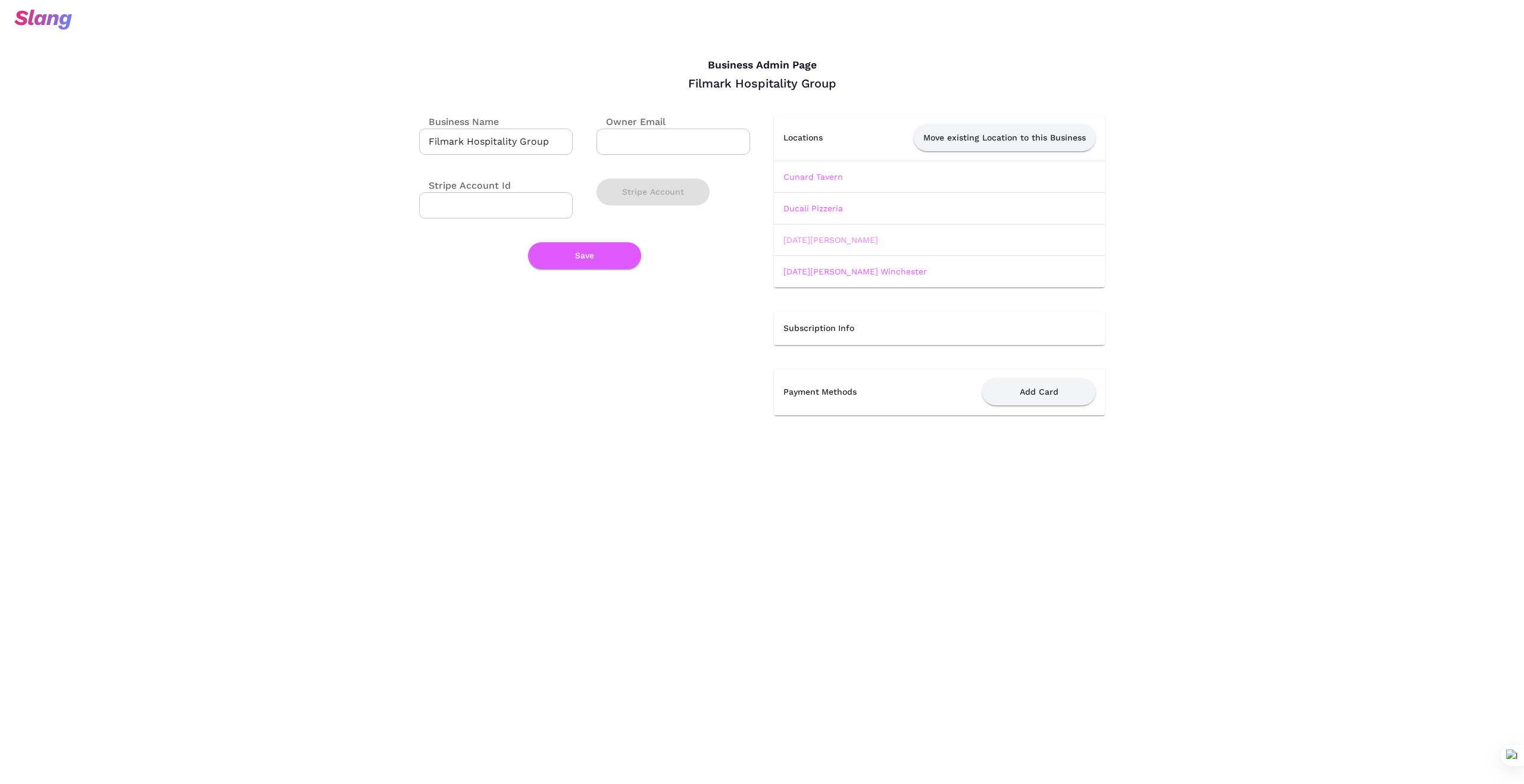
click at [812, 239] on link "[DATE][PERSON_NAME]" at bounding box center [831, 239] width 94 height 9
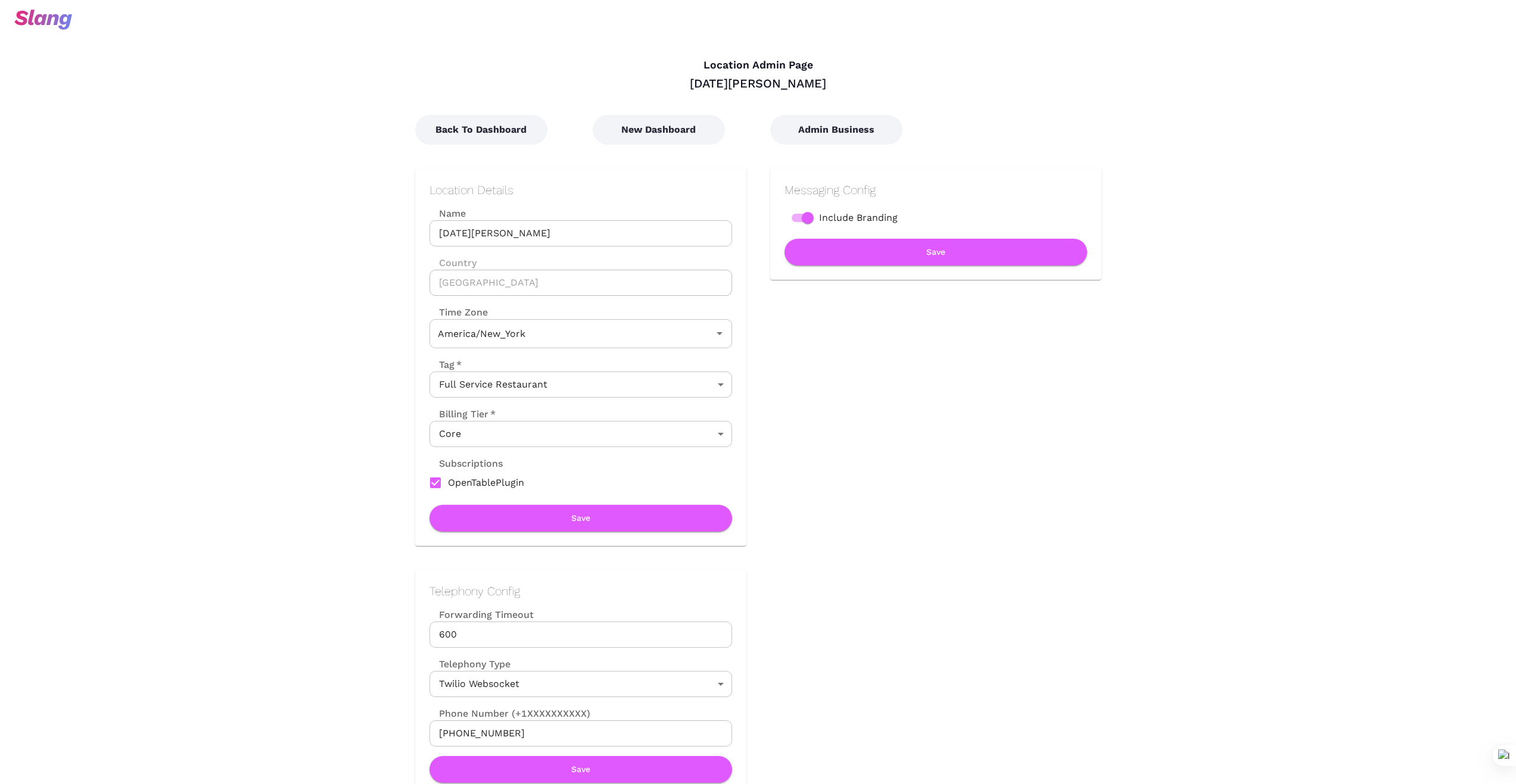
type input "Eastern Time"
click at [679, 128] on button "New Dashboard" at bounding box center [658, 129] width 132 height 30
